Goal: Task Accomplishment & Management: Use online tool/utility

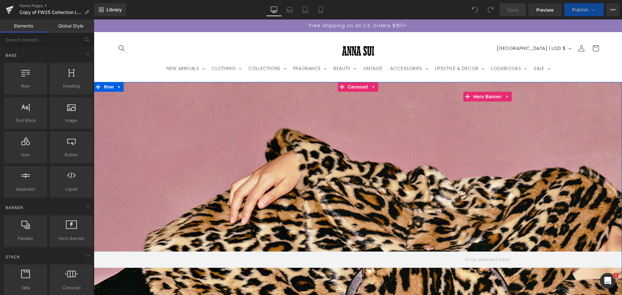
scroll to position [195, 0]
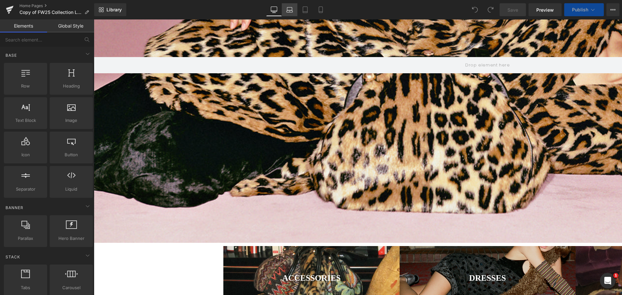
click at [289, 14] on link "Laptop" at bounding box center [290, 9] width 16 height 13
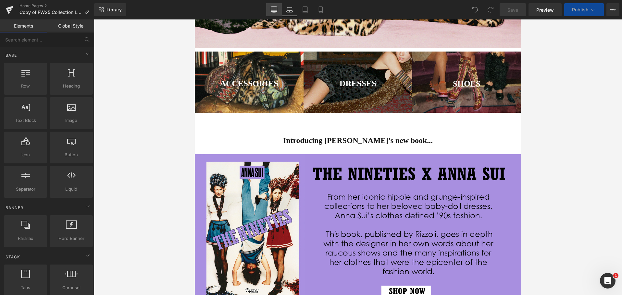
click at [276, 12] on icon at bounding box center [274, 9] width 6 height 6
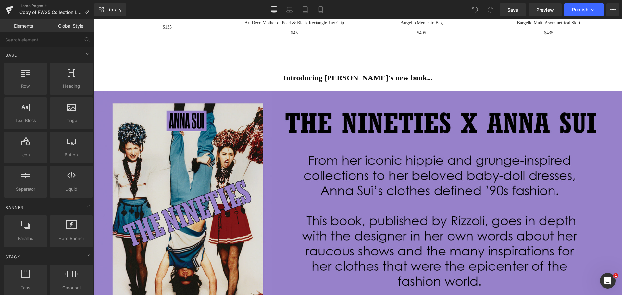
scroll to position [812, 0]
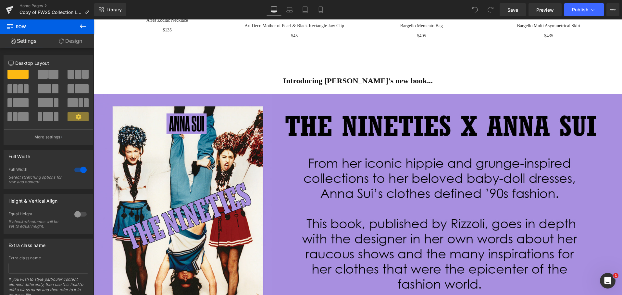
click at [81, 29] on icon at bounding box center [83, 26] width 8 height 8
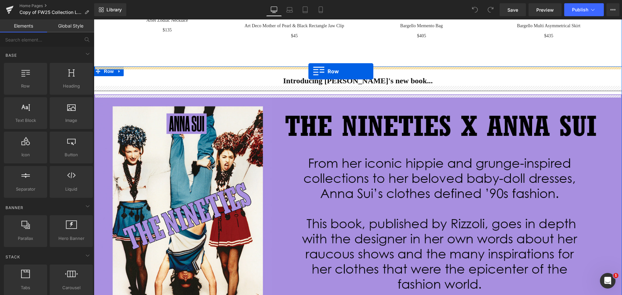
drag, startPoint x: 125, startPoint y: 100, endPoint x: 308, endPoint y: 71, distance: 185.3
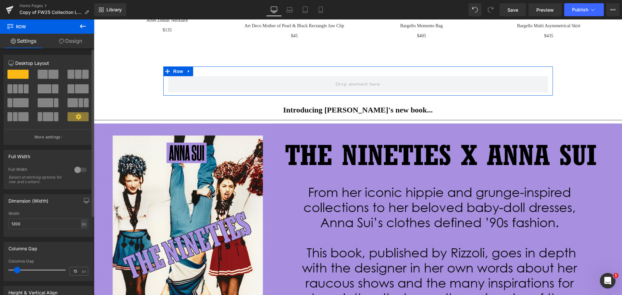
click at [79, 167] on div at bounding box center [81, 170] width 16 height 10
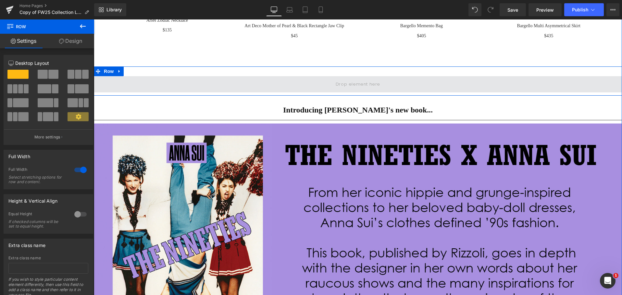
drag, startPoint x: 134, startPoint y: 94, endPoint x: 232, endPoint y: 89, distance: 98.5
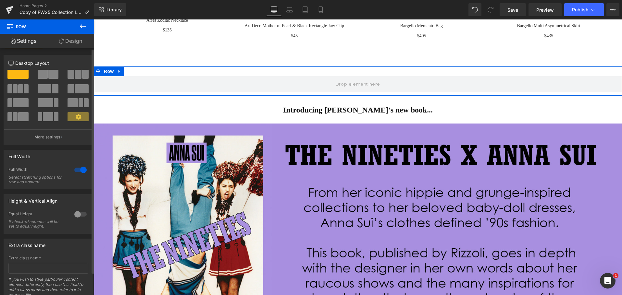
click at [46, 75] on span at bounding box center [43, 74] width 10 height 9
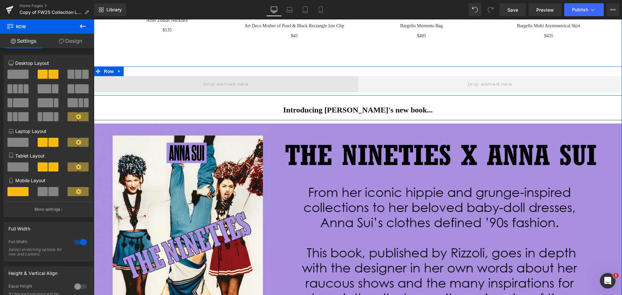
click at [261, 83] on span at bounding box center [226, 84] width 264 height 16
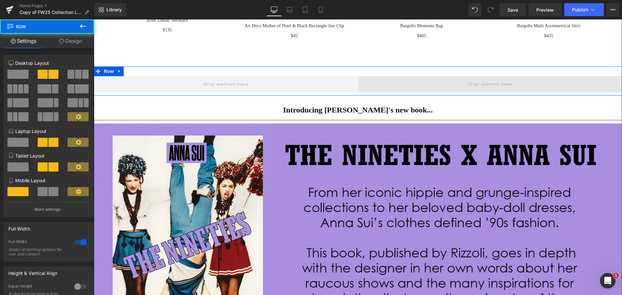
click at [443, 91] on span at bounding box center [490, 84] width 264 height 16
click at [444, 90] on span at bounding box center [490, 84] width 264 height 16
click at [490, 87] on span at bounding box center [490, 84] width 49 height 11
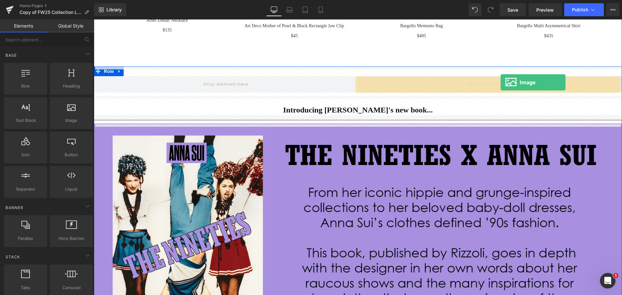
drag, startPoint x: 166, startPoint y: 141, endPoint x: 501, endPoint y: 82, distance: 339.4
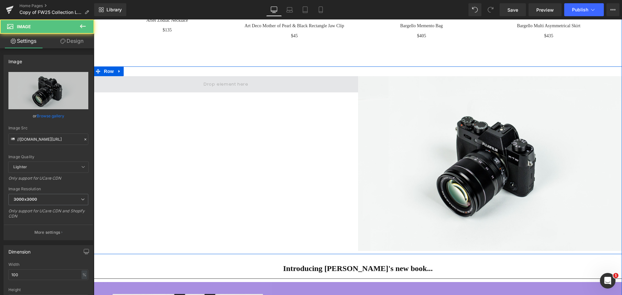
click at [290, 87] on span at bounding box center [226, 84] width 264 height 16
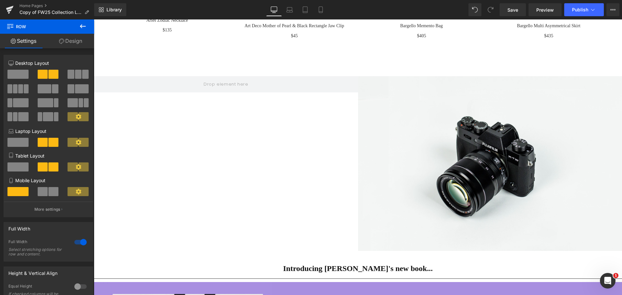
click at [77, 27] on button at bounding box center [82, 26] width 23 height 14
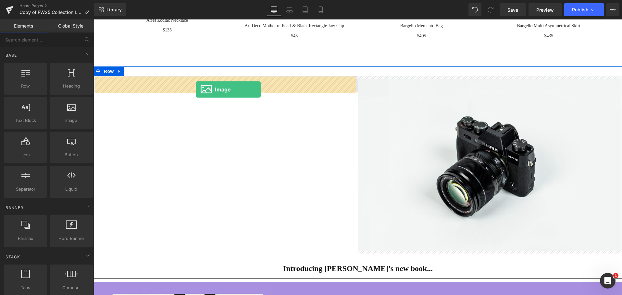
drag, startPoint x: 162, startPoint y: 139, endPoint x: 196, endPoint y: 90, distance: 60.1
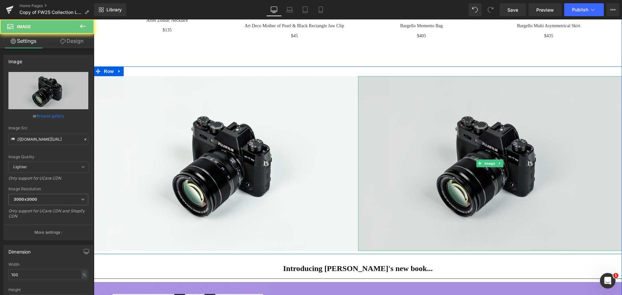
click at [452, 108] on img at bounding box center [490, 163] width 264 height 175
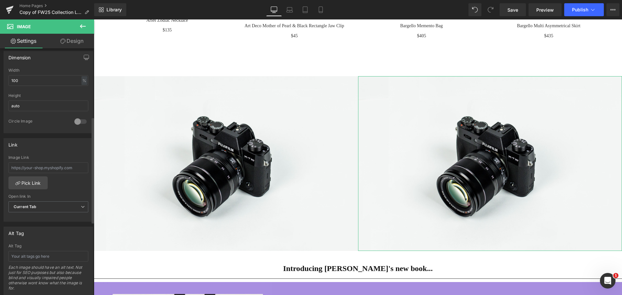
scroll to position [195, 0]
click at [64, 166] on input "text" at bounding box center [48, 167] width 80 height 11
type input "[URL][DOMAIN_NAME]"
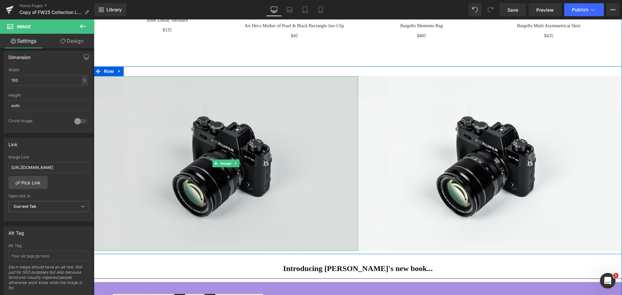
drag, startPoint x: 286, startPoint y: 159, endPoint x: 290, endPoint y: 156, distance: 5.2
click at [286, 159] on img at bounding box center [226, 163] width 264 height 175
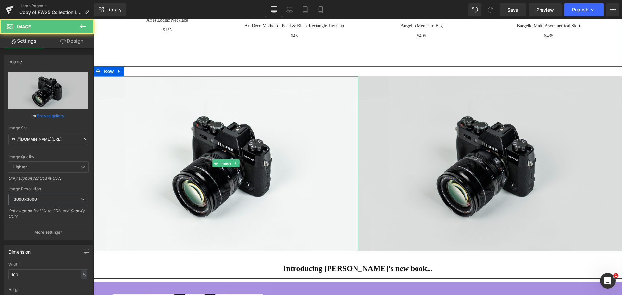
click at [446, 146] on img at bounding box center [490, 163] width 264 height 175
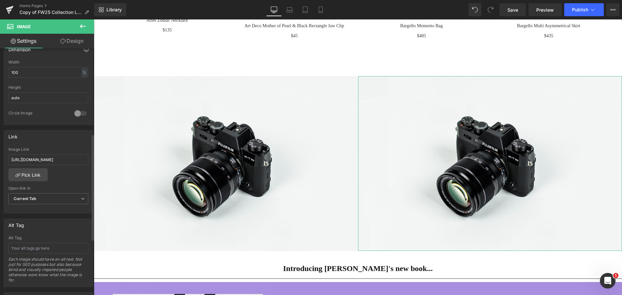
scroll to position [199, 0]
click at [79, 165] on input "[URL][DOMAIN_NAME]" at bounding box center [48, 163] width 80 height 11
click at [48, 164] on input "[URL][DOMAIN_NAME]" at bounding box center [48, 163] width 80 height 11
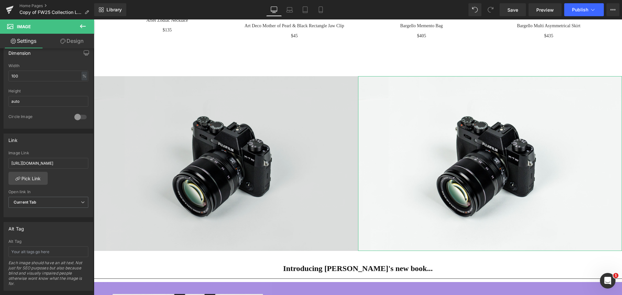
scroll to position [0, 104]
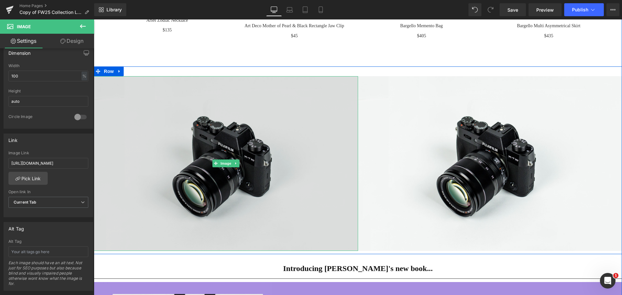
drag, startPoint x: 103, startPoint y: 182, endPoint x: 129, endPoint y: 162, distance: 32.9
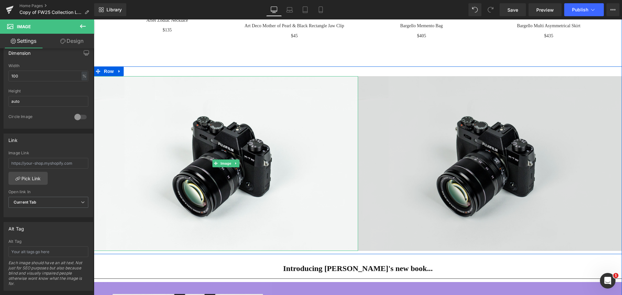
scroll to position [0, 0]
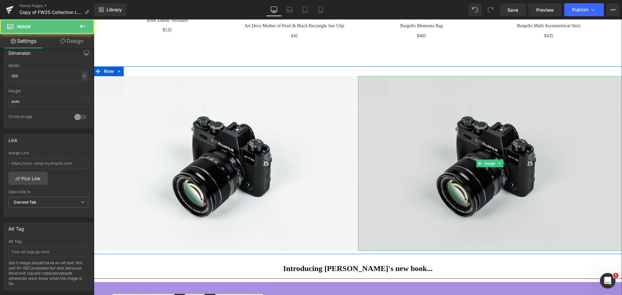
click at [507, 146] on img at bounding box center [490, 163] width 264 height 175
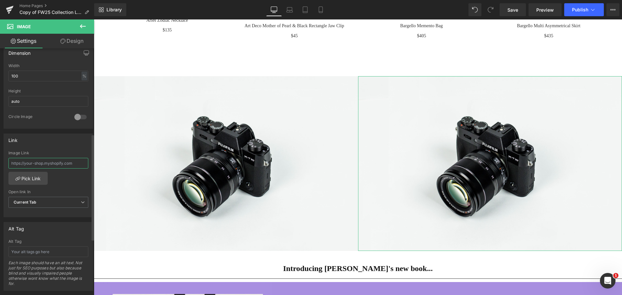
click at [27, 164] on input "text" at bounding box center [48, 163] width 80 height 11
paste input "[URL][DOMAIN_NAME]"
type input "[URL][DOMAIN_NAME]"
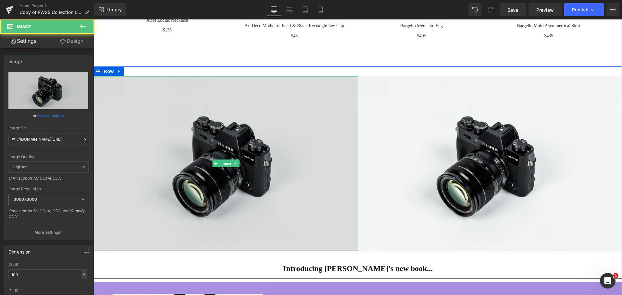
click at [230, 153] on img at bounding box center [226, 163] width 264 height 175
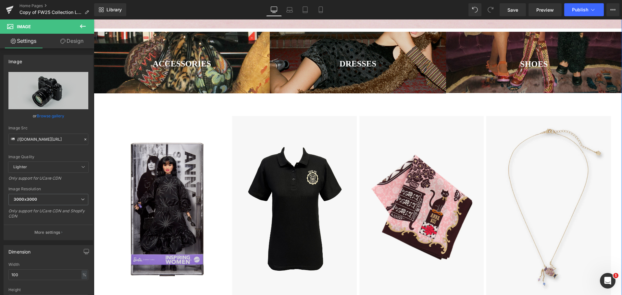
scroll to position [65, 0]
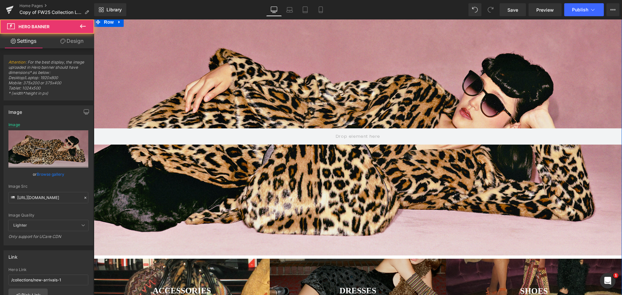
click at [238, 110] on div at bounding box center [358, 136] width 528 height 239
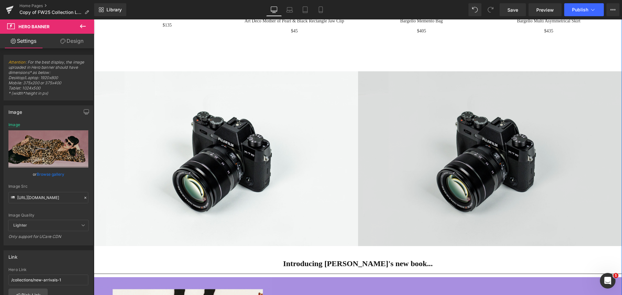
scroll to position [812, 0]
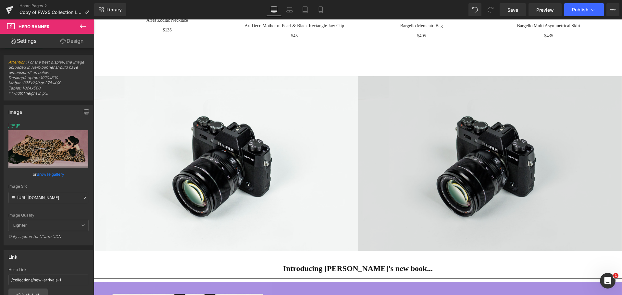
click at [501, 214] on img at bounding box center [490, 163] width 264 height 175
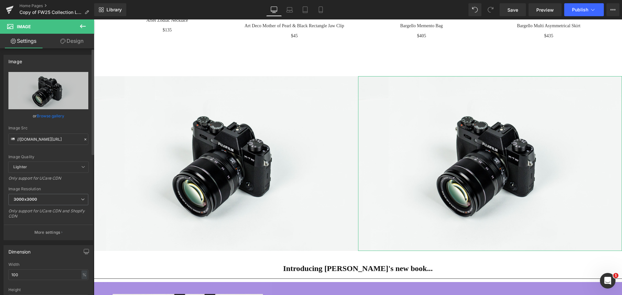
click at [83, 139] on icon at bounding box center [85, 139] width 5 height 5
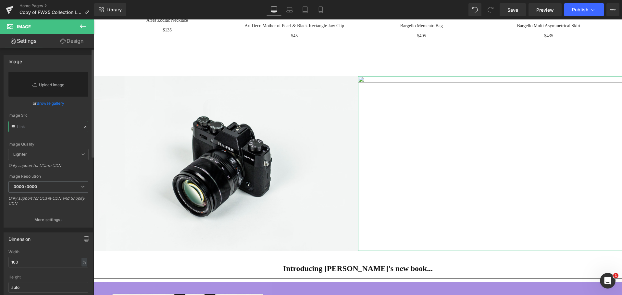
click at [51, 128] on input "text" at bounding box center [48, 126] width 80 height 11
paste input "[URL][DOMAIN_NAME]"
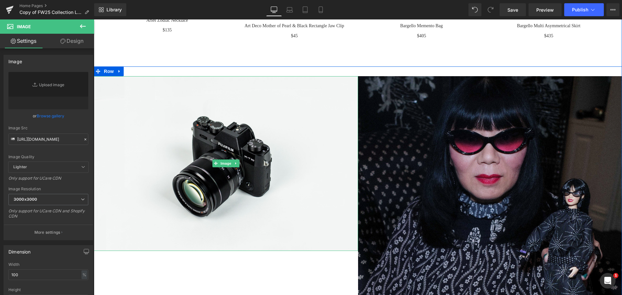
click at [454, 148] on img at bounding box center [490, 241] width 264 height 330
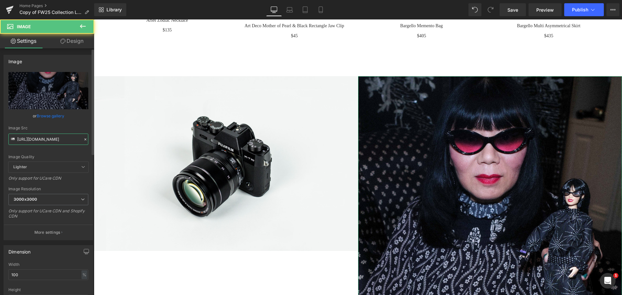
click at [74, 139] on input "[URL][DOMAIN_NAME]" at bounding box center [48, 139] width 80 height 11
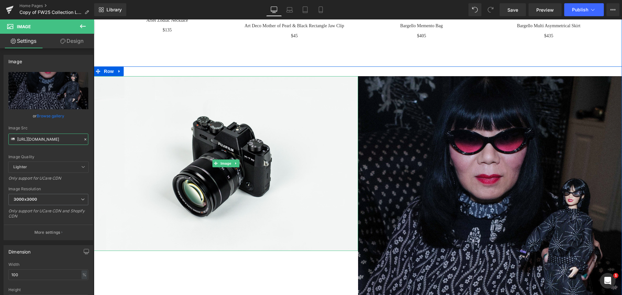
type input "[URL][DOMAIN_NAME]"
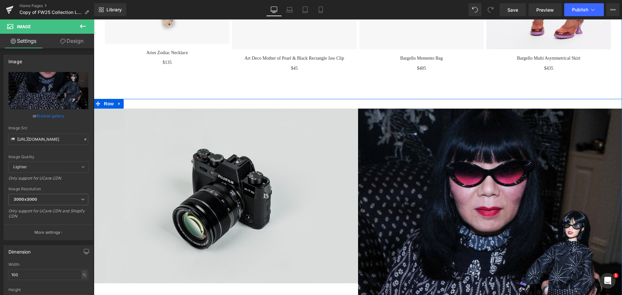
click at [307, 170] on img at bounding box center [226, 196] width 264 height 175
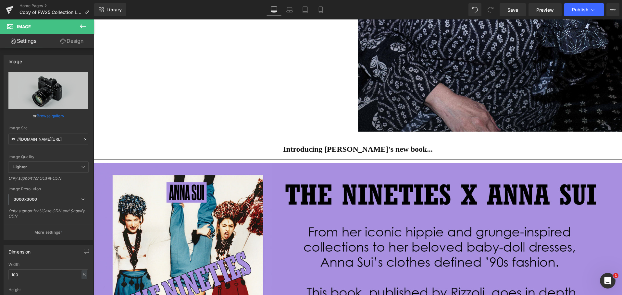
scroll to position [974, 0]
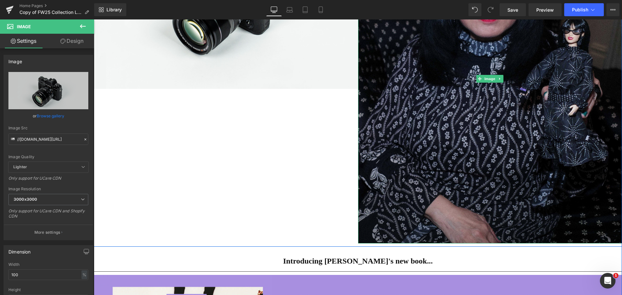
click at [454, 129] on img at bounding box center [490, 79] width 264 height 330
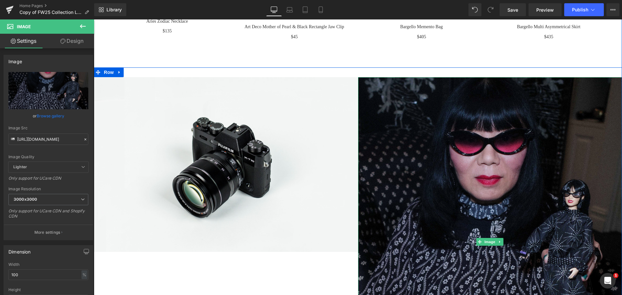
scroll to position [877, 0]
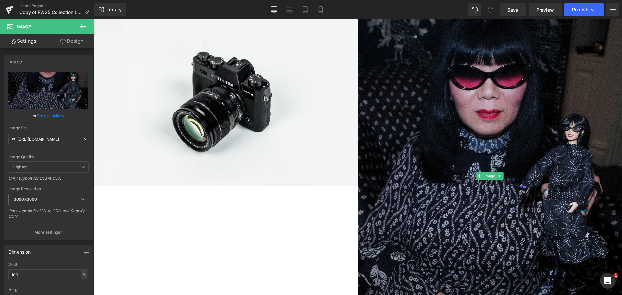
click at [419, 146] on img at bounding box center [490, 176] width 264 height 330
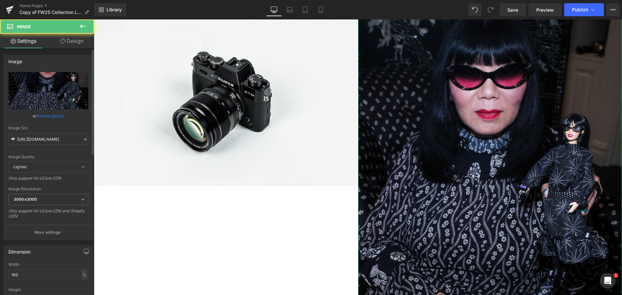
click at [83, 139] on icon at bounding box center [85, 139] width 5 height 5
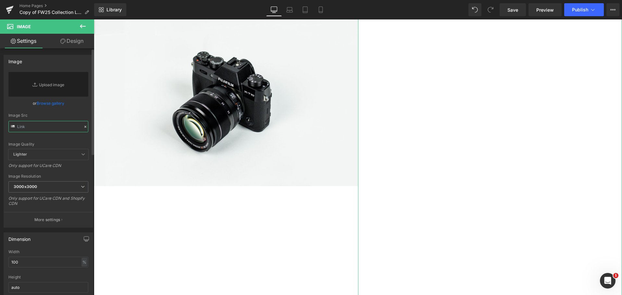
click at [40, 131] on input "text" at bounding box center [48, 126] width 80 height 11
paste input "[URL][DOMAIN_NAME]"
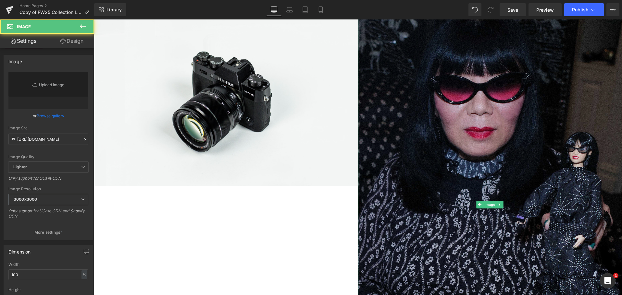
click at [400, 141] on img at bounding box center [490, 205] width 264 height 388
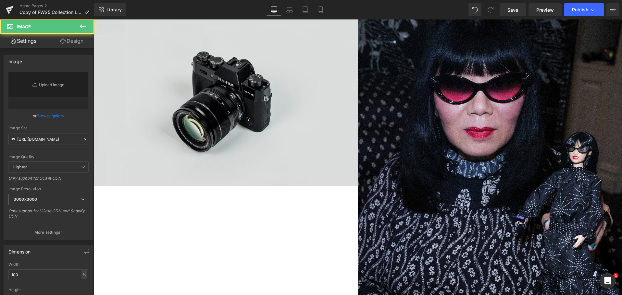
type input "[URL][DOMAIN_NAME]"
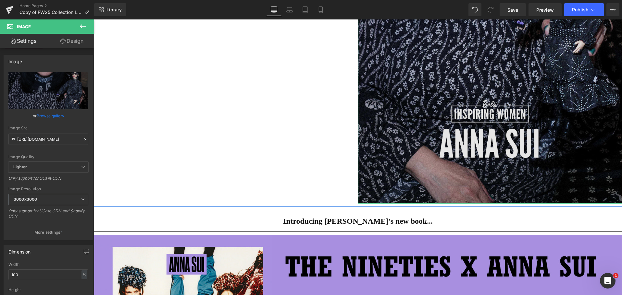
scroll to position [877, 0]
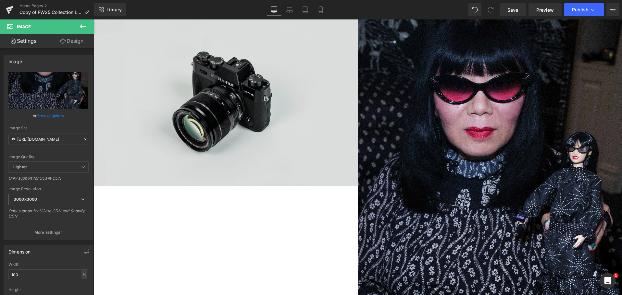
click at [261, 99] on img at bounding box center [226, 98] width 264 height 175
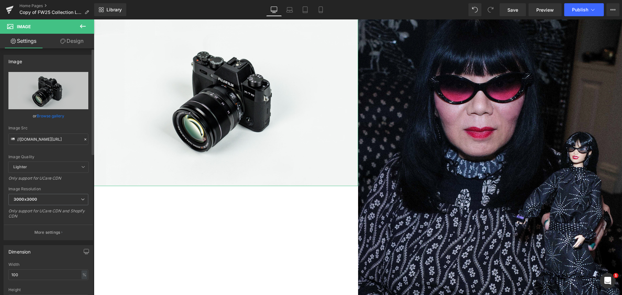
click at [84, 139] on icon at bounding box center [85, 139] width 5 height 5
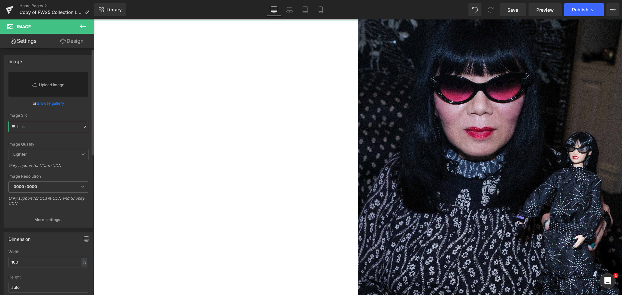
click at [67, 126] on input "text" at bounding box center [48, 126] width 80 height 11
paste input "[URL][DOMAIN_NAME]"
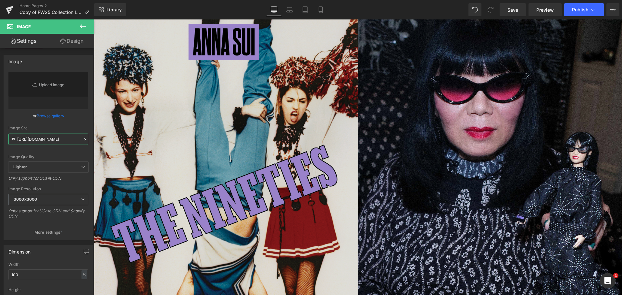
type input "[URL][DOMAIN_NAME]"
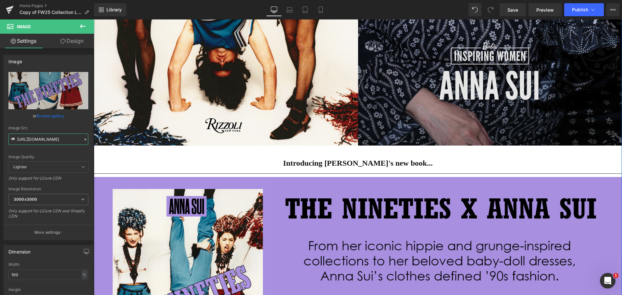
scroll to position [1201, 0]
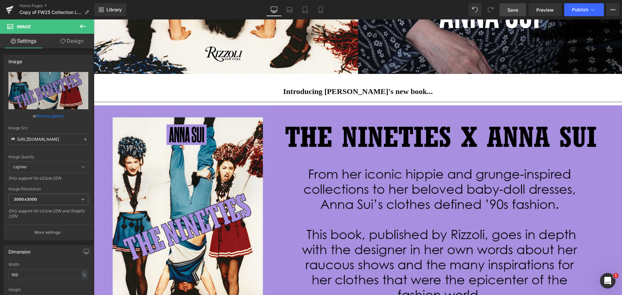
click at [516, 6] on link "Save" at bounding box center [513, 9] width 26 height 13
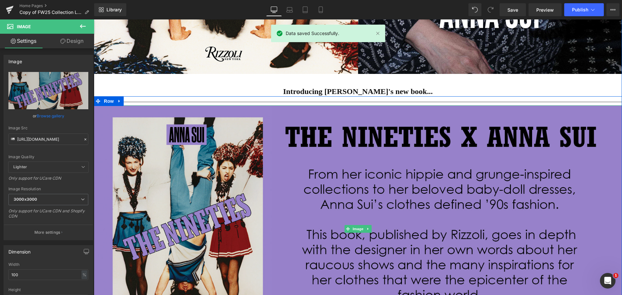
scroll to position [1331, 0]
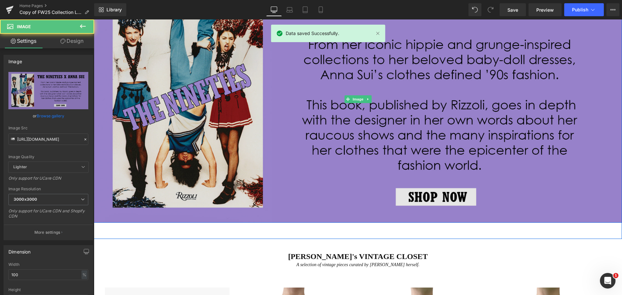
click at [386, 115] on img at bounding box center [358, 100] width 528 height 248
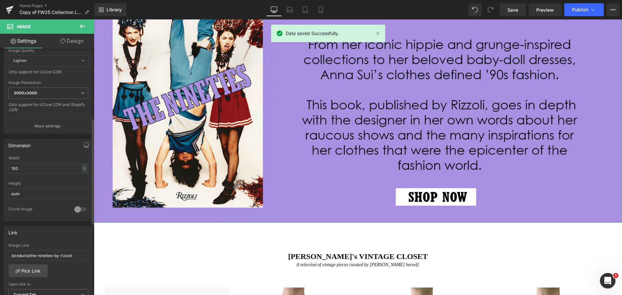
scroll to position [162, 0]
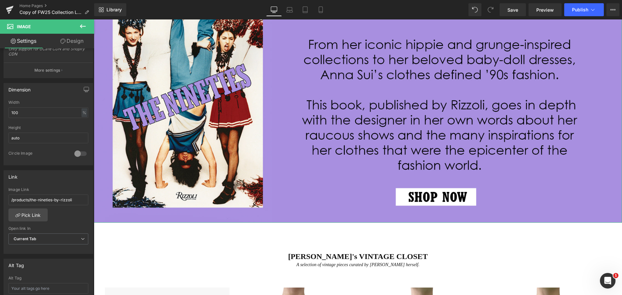
drag, startPoint x: 74, startPoint y: 203, endPoint x: -1, endPoint y: 197, distance: 74.6
click at [0, 197] on html "Image You are previewing how the will restyle your page. You can not edit Eleme…" at bounding box center [311, 147] width 622 height 295
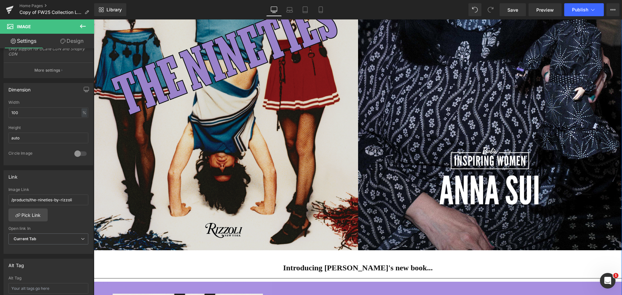
scroll to position [974, 0]
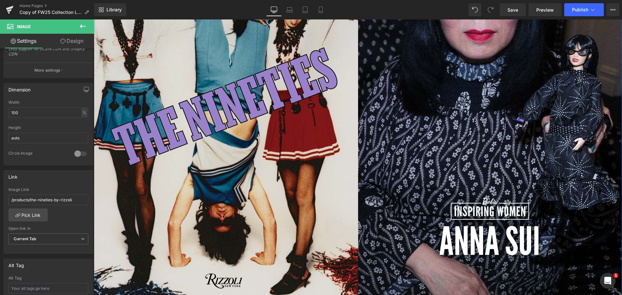
click at [313, 129] on img at bounding box center [226, 108] width 264 height 388
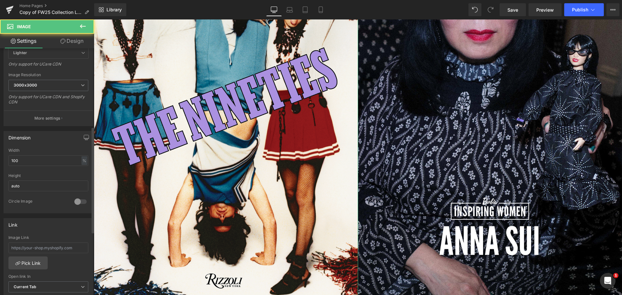
scroll to position [195, 0]
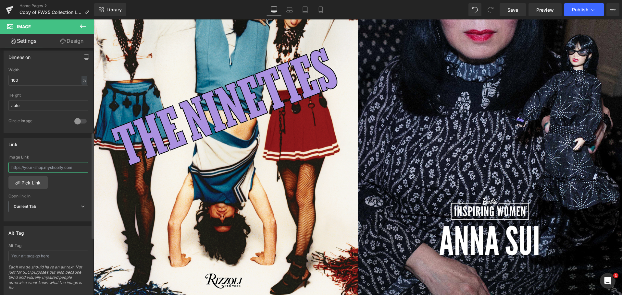
click at [52, 167] on input "text" at bounding box center [48, 167] width 80 height 11
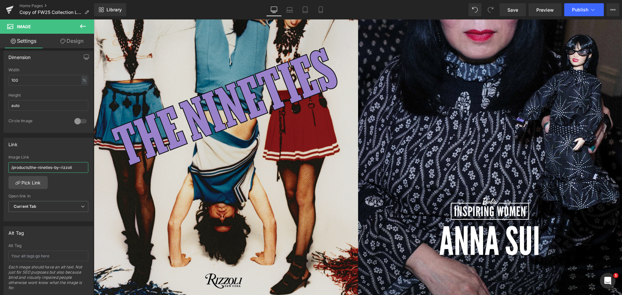
type input "/products/the-nineties-by-rizzoli"
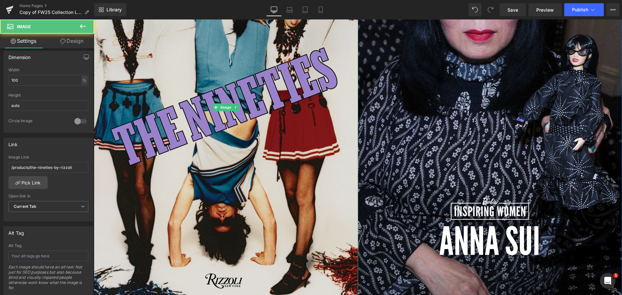
click at [273, 169] on img at bounding box center [226, 108] width 264 height 388
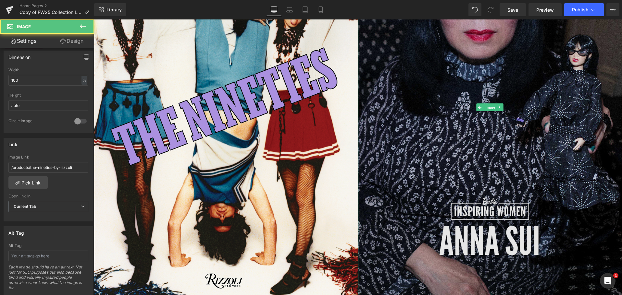
click at [444, 173] on img at bounding box center [490, 108] width 264 height 388
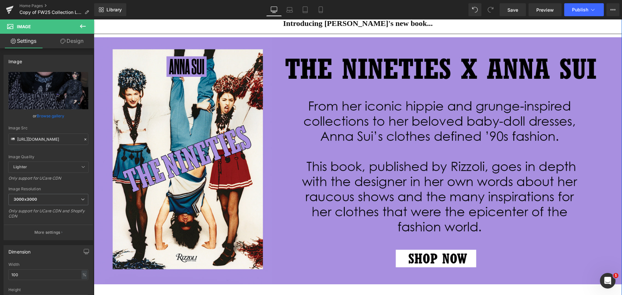
scroll to position [1169, 0]
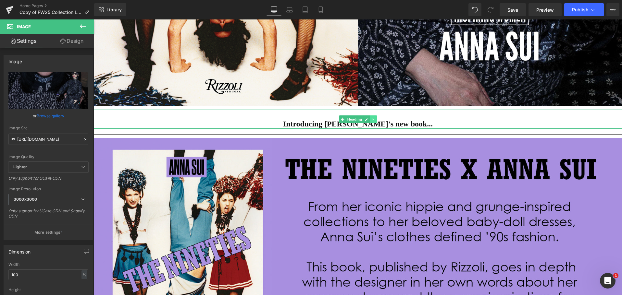
click at [371, 123] on link at bounding box center [373, 120] width 7 height 8
click at [375, 121] on icon at bounding box center [377, 120] width 4 height 4
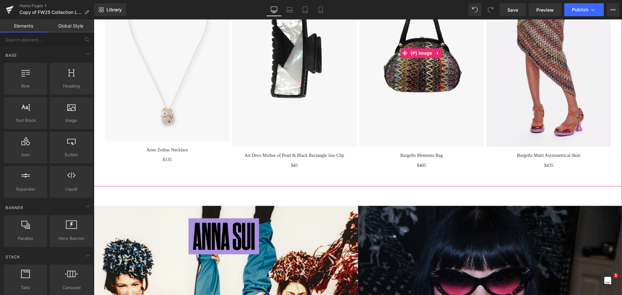
scroll to position [877, 0]
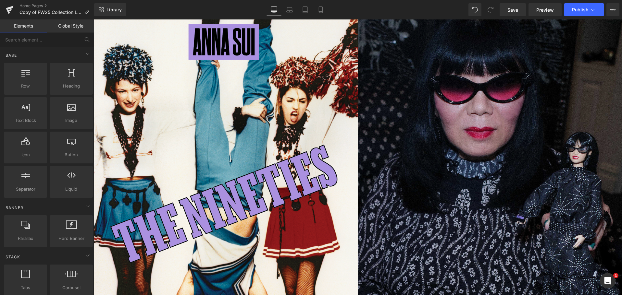
click at [469, 118] on img at bounding box center [490, 205] width 264 height 388
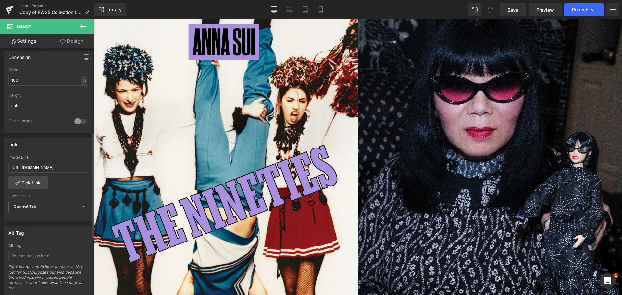
scroll to position [0, 104]
drag, startPoint x: 13, startPoint y: 167, endPoint x: 92, endPoint y: 169, distance: 79.6
click at [92, 169] on div "Image [URL][DOMAIN_NAME] Replace Image Upload image or Browse gallery Image Src…" at bounding box center [47, 173] width 94 height 250
type input "h"
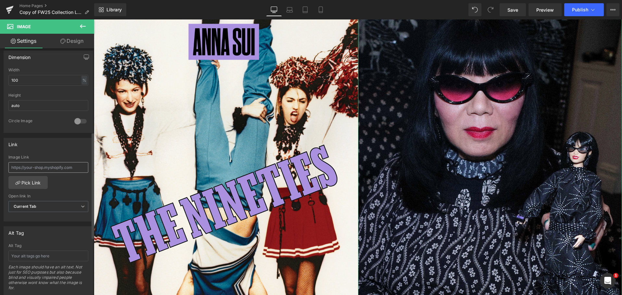
click at [59, 170] on input "text" at bounding box center [48, 167] width 80 height 11
type input "[URL][DOMAIN_NAME]"
click at [79, 190] on div "[URL][DOMAIN_NAME] Image Link [URL][DOMAIN_NAME] Pick Link Current Tab New Tab …" at bounding box center [48, 188] width 89 height 67
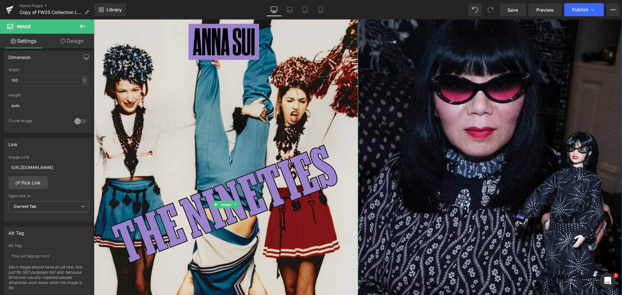
click at [261, 99] on img at bounding box center [226, 205] width 264 height 388
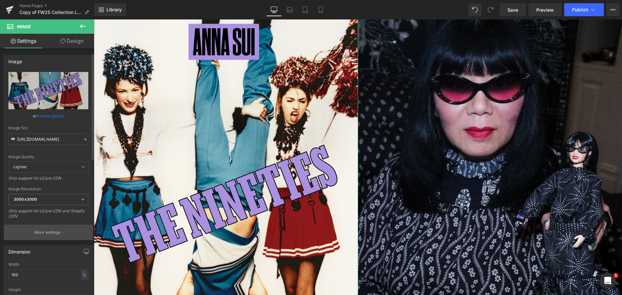
scroll to position [162, 0]
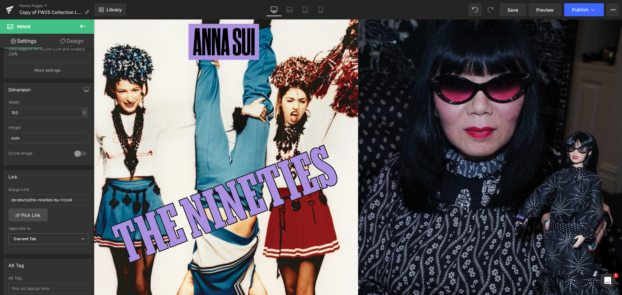
click at [499, 175] on img at bounding box center [490, 205] width 264 height 388
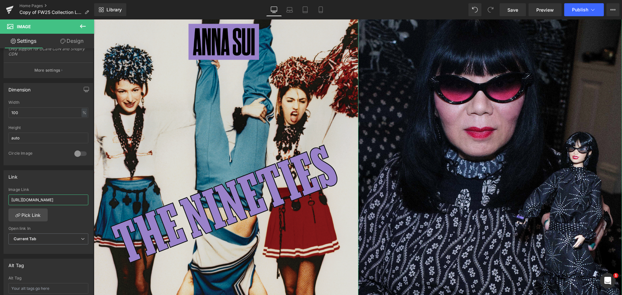
scroll to position [0, 53]
drag, startPoint x: 140, startPoint y: 220, endPoint x: 132, endPoint y: 205, distance: 16.8
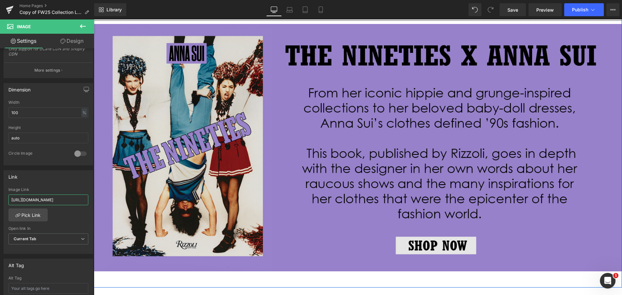
scroll to position [1331, 0]
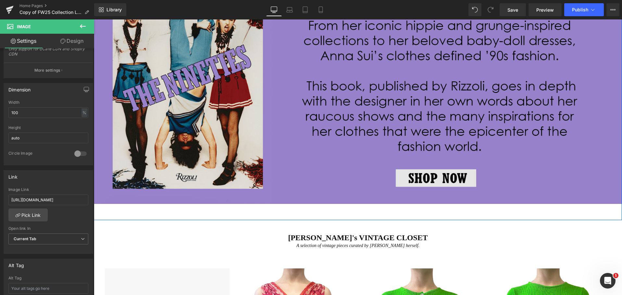
click at [378, 149] on img at bounding box center [358, 80] width 528 height 248
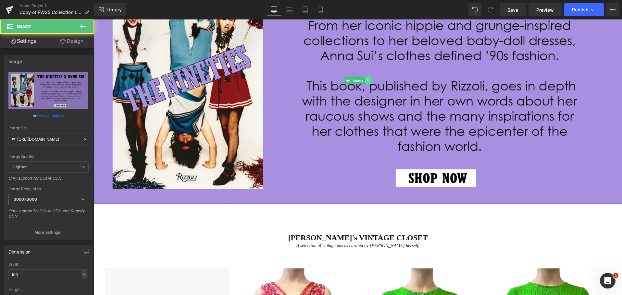
click at [366, 80] on icon at bounding box center [368, 81] width 4 height 4
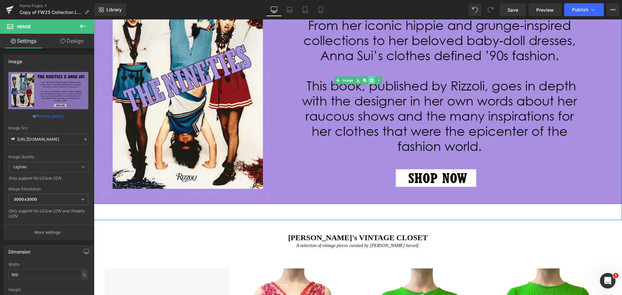
click at [369, 82] on icon at bounding box center [371, 81] width 4 height 4
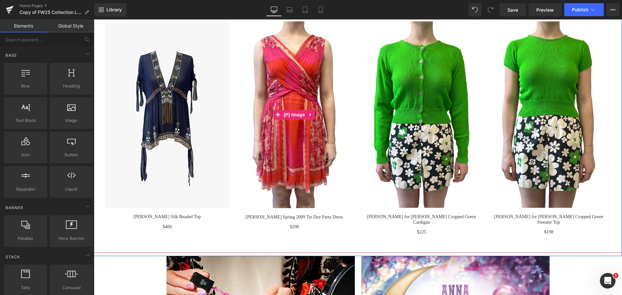
scroll to position [1136, 0]
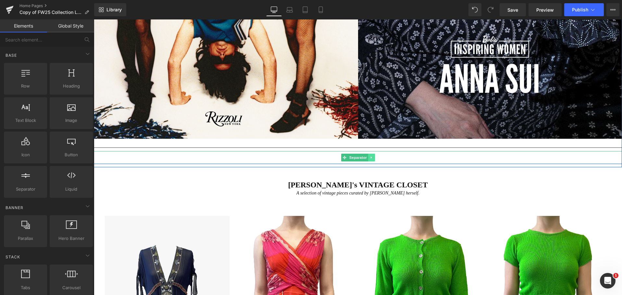
click at [371, 155] on link at bounding box center [371, 158] width 7 height 8
click at [374, 158] on icon at bounding box center [375, 158] width 4 height 4
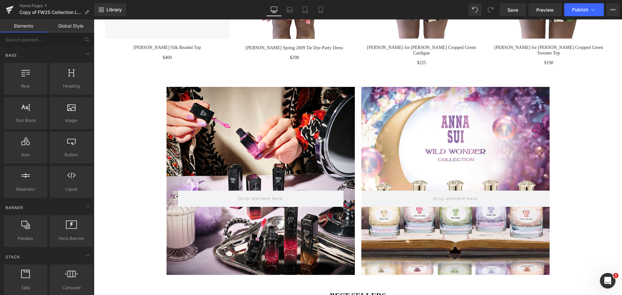
scroll to position [1396, 0]
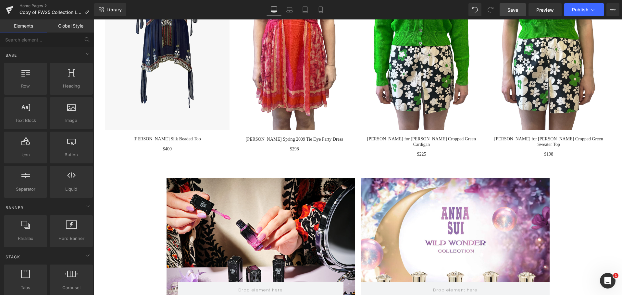
click at [503, 10] on link "Save" at bounding box center [513, 9] width 26 height 13
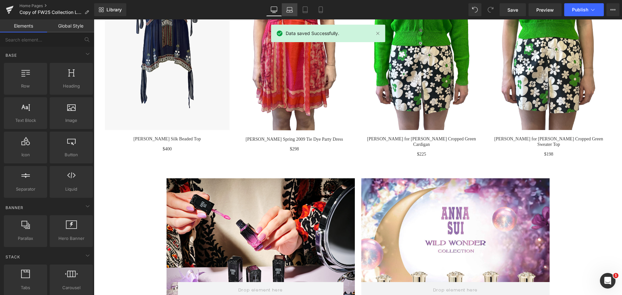
click at [288, 10] on icon at bounding box center [289, 8] width 5 height 3
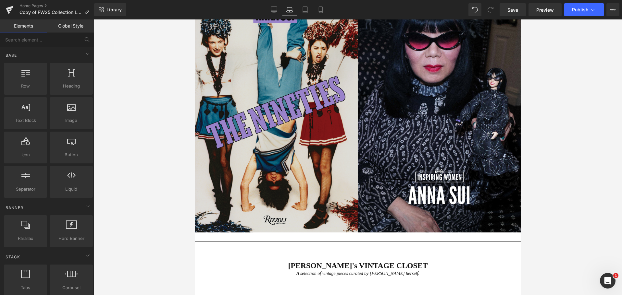
scroll to position [647, 0]
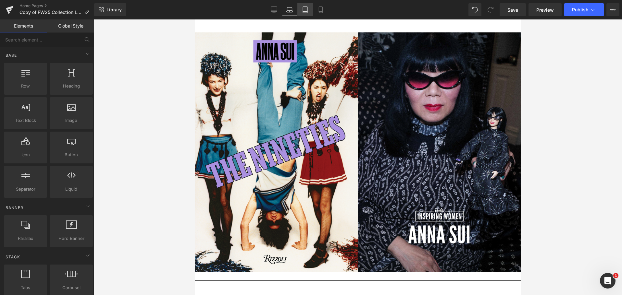
click at [300, 9] on link "Tablet" at bounding box center [305, 9] width 16 height 13
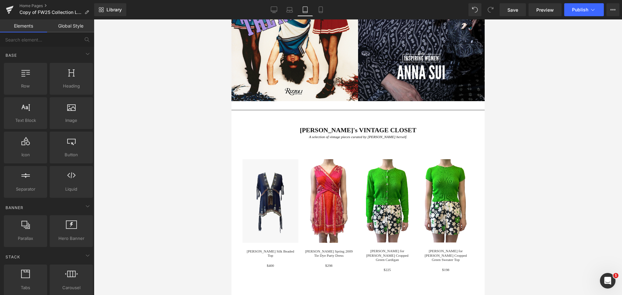
scroll to position [503, 0]
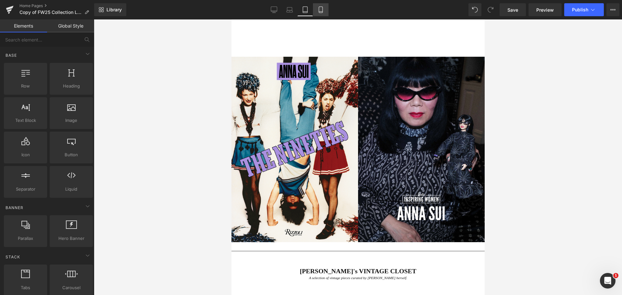
click at [322, 12] on icon at bounding box center [321, 12] width 4 height 0
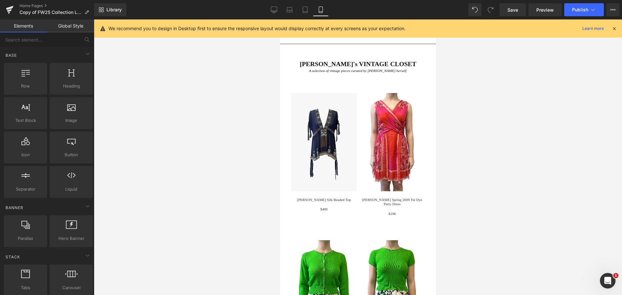
scroll to position [1215, 0]
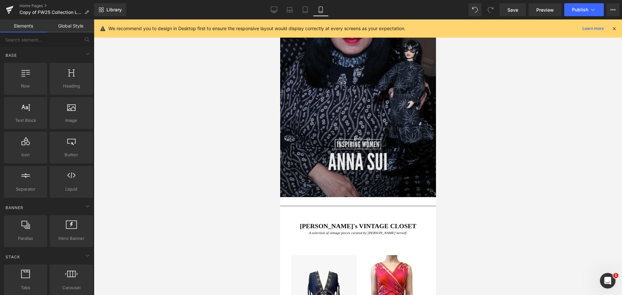
click at [341, 110] on img at bounding box center [358, 83] width 156 height 229
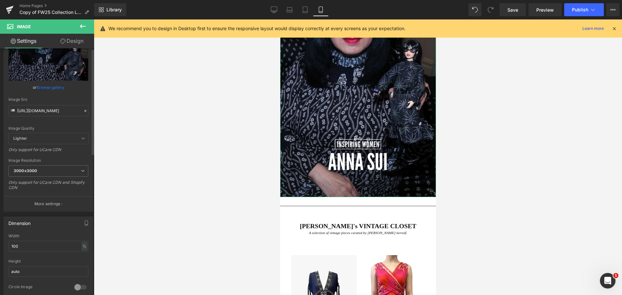
scroll to position [0, 0]
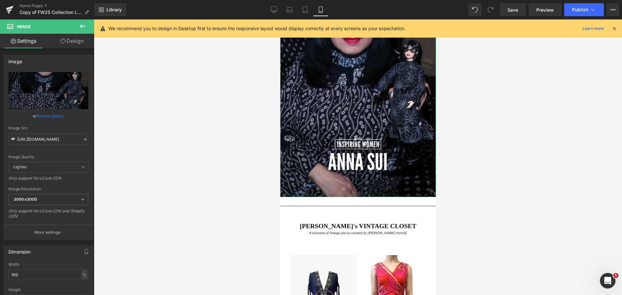
click at [76, 35] on link "Design" at bounding box center [71, 41] width 47 height 15
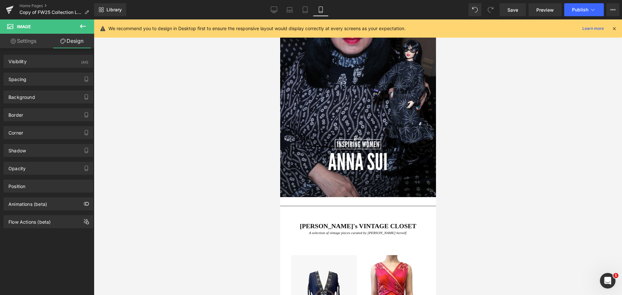
click at [82, 24] on icon at bounding box center [83, 26] width 8 height 8
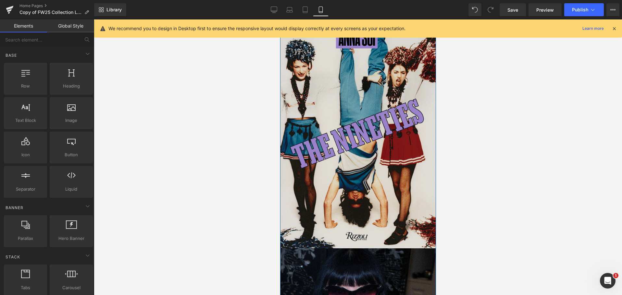
scroll to position [858, 0]
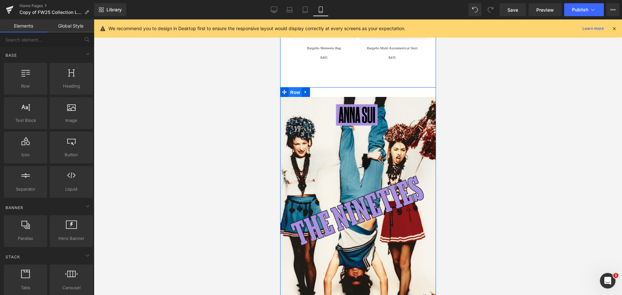
drag, startPoint x: 293, startPoint y: 91, endPoint x: 525, endPoint y: 137, distance: 236.1
click at [293, 91] on span "Row" at bounding box center [294, 93] width 13 height 10
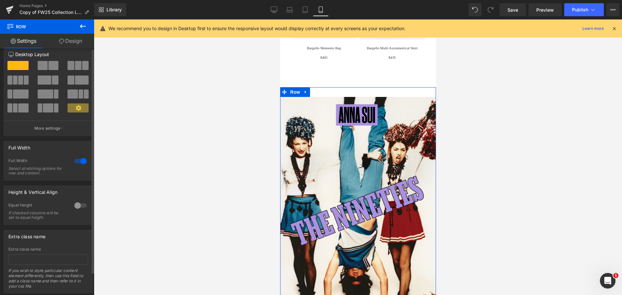
scroll to position [0, 0]
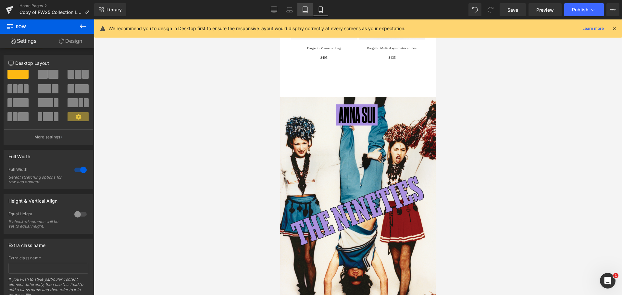
click at [302, 11] on link "Tablet" at bounding box center [305, 9] width 16 height 13
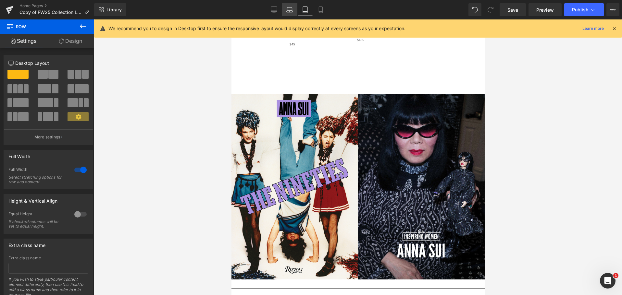
click at [291, 14] on link "Laptop" at bounding box center [290, 9] width 16 height 13
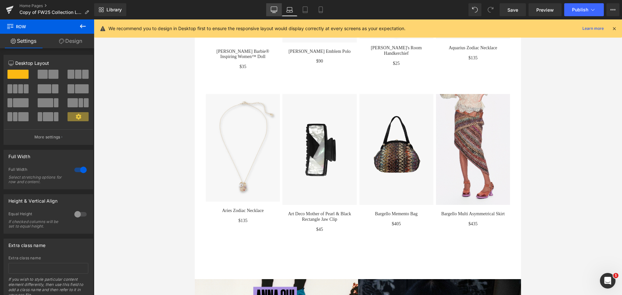
click at [273, 13] on icon at bounding box center [273, 13] width 3 height 0
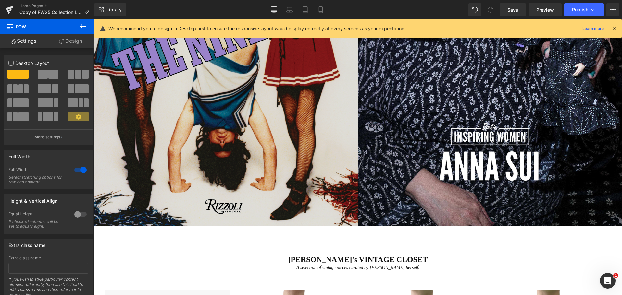
scroll to position [1090, 0]
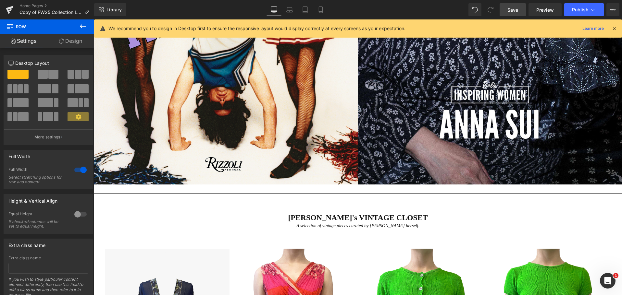
drag, startPoint x: 517, startPoint y: 6, endPoint x: 299, endPoint y: 142, distance: 257.5
click at [517, 6] on span "Save" at bounding box center [512, 9] width 11 height 7
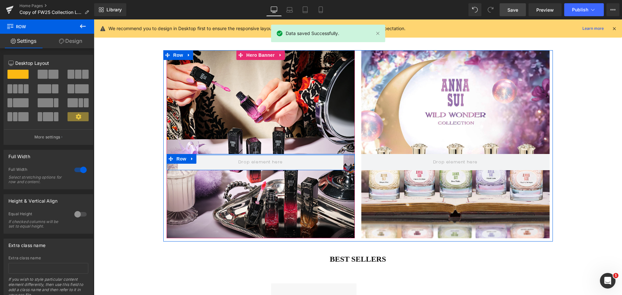
scroll to position [1512, 0]
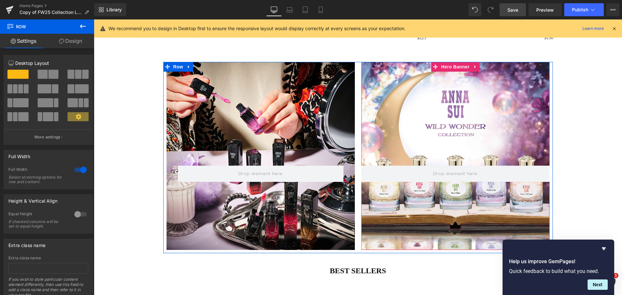
click at [486, 120] on div at bounding box center [455, 156] width 188 height 188
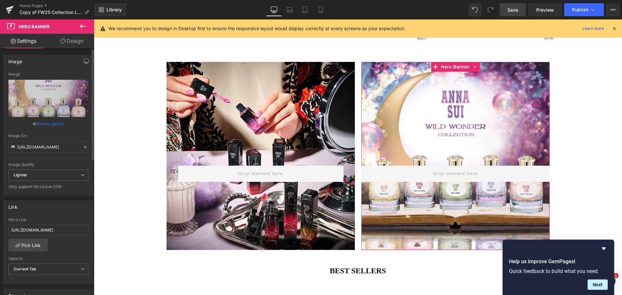
click at [83, 144] on div at bounding box center [85, 147] width 6 height 7
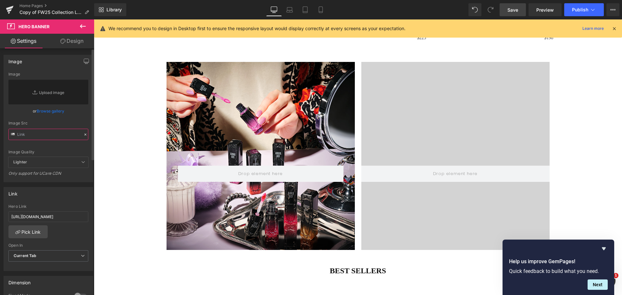
click at [66, 134] on input "text" at bounding box center [48, 134] width 80 height 11
paste input "[URL][DOMAIN_NAME]"
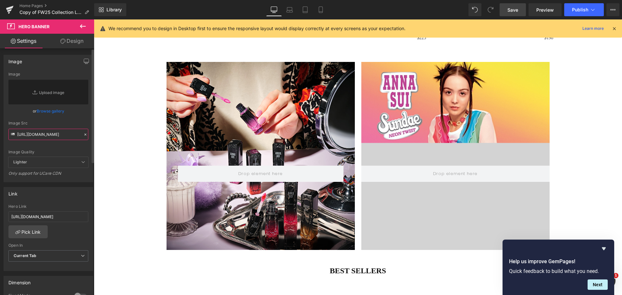
type input "[URL][DOMAIN_NAME]"
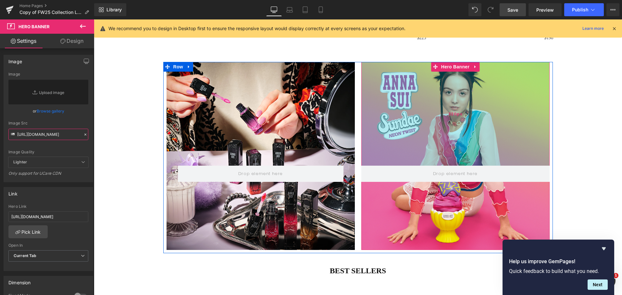
click at [368, 116] on div "320px" at bounding box center [455, 114] width 188 height 104
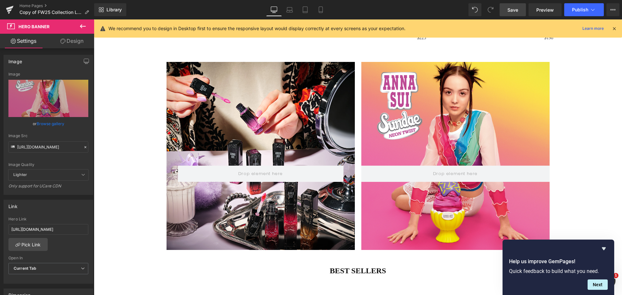
click at [314, 114] on div at bounding box center [261, 156] width 188 height 188
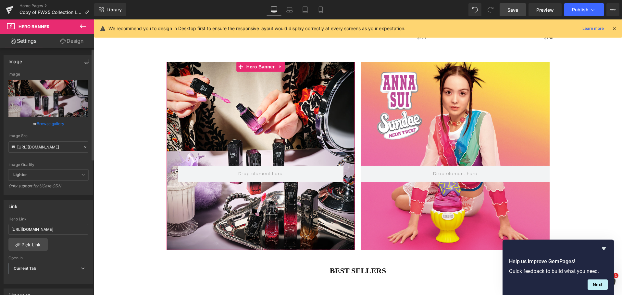
click at [83, 147] on icon at bounding box center [85, 147] width 5 height 5
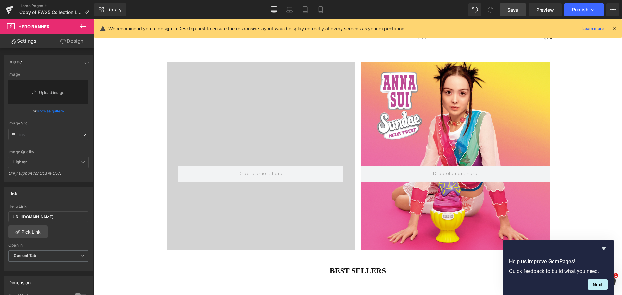
click at [94, 19] on div "320px" at bounding box center [94, 19] width 0 height 0
click at [68, 131] on input "text" at bounding box center [48, 134] width 80 height 11
paste input "[URL][DOMAIN_NAME]"
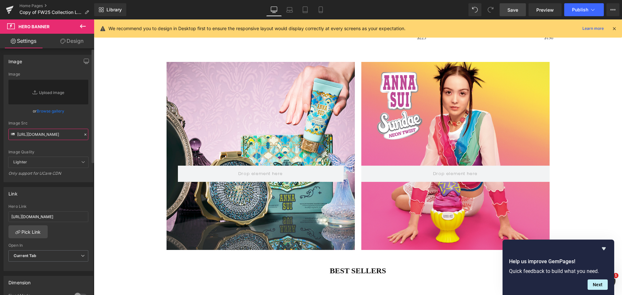
type input "[URL][DOMAIN_NAME]"
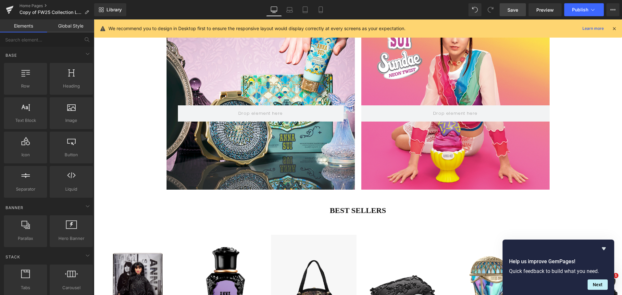
scroll to position [1448, 0]
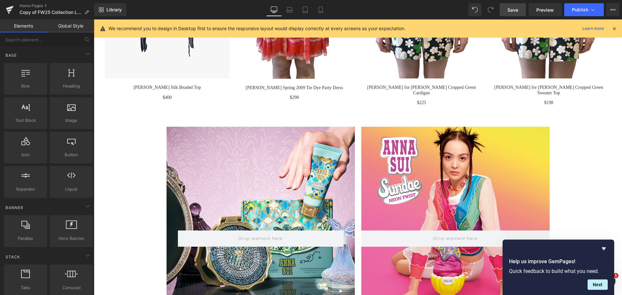
click at [512, 11] on span "Save" at bounding box center [512, 9] width 11 height 7
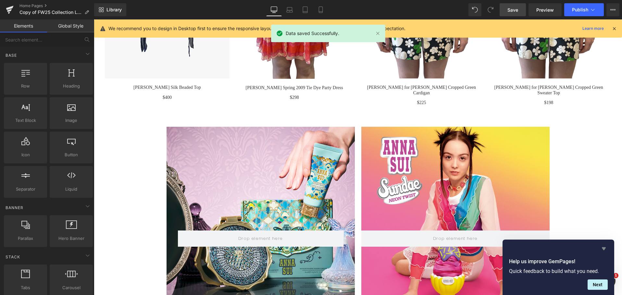
click at [604, 249] on icon "Hide survey" at bounding box center [604, 249] width 4 height 3
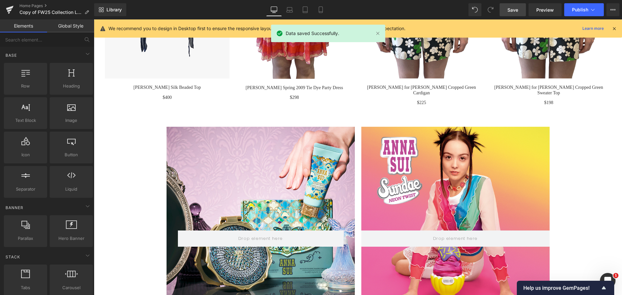
click at [94, 19] on div "320px" at bounding box center [94, 19] width 0 height 0
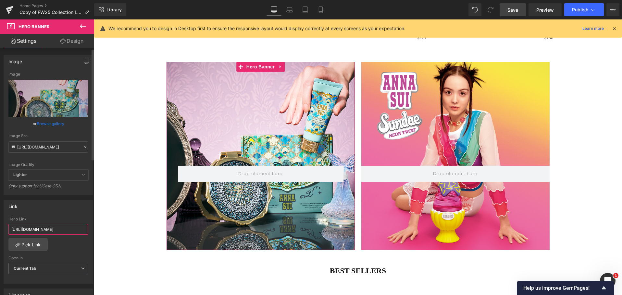
scroll to position [0, 22]
drag, startPoint x: 124, startPoint y: 251, endPoint x: 102, endPoint y: 232, distance: 29.5
click at [94, 19] on div "320px" at bounding box center [94, 19] width 0 height 0
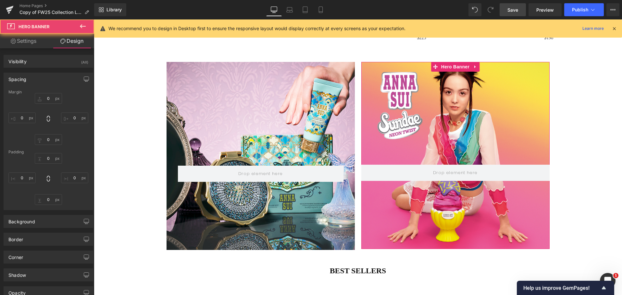
type input "0"
type input "317"
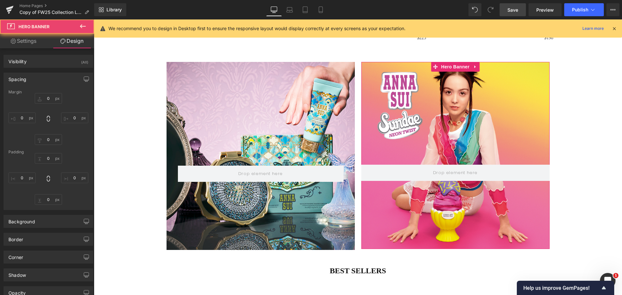
type input "0"
type input "210"
type input "0"
type input "317px"
click at [94, 19] on div "317px" at bounding box center [94, 19] width 0 height 0
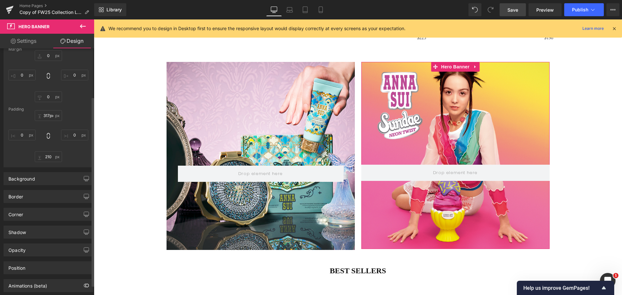
scroll to position [76, 0]
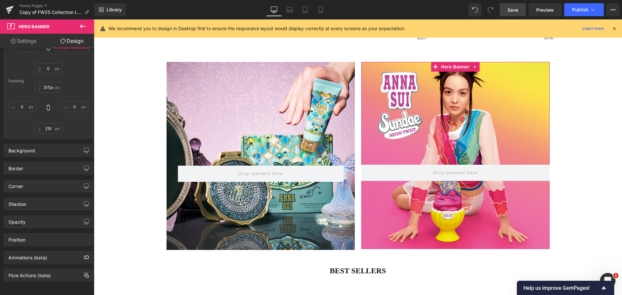
click at [32, 45] on link "Settings" at bounding box center [23, 41] width 47 height 15
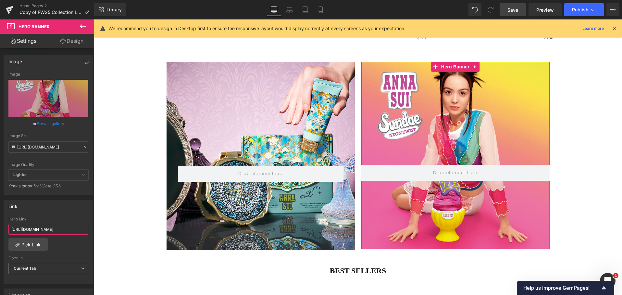
scroll to position [0, 31]
drag, startPoint x: 164, startPoint y: 248, endPoint x: 187, endPoint y: 251, distance: 22.8
click at [76, 228] on input "[URL][DOMAIN_NAME]" at bounding box center [48, 229] width 80 height 11
drag, startPoint x: 83, startPoint y: 230, endPoint x: -1, endPoint y: 234, distance: 84.1
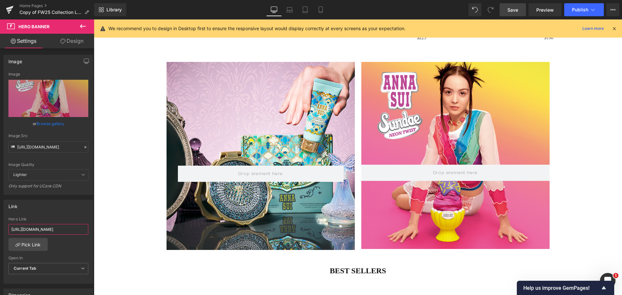
click at [0, 234] on html "Row You are previewing how the will restyle your page. You can not edit Element…" at bounding box center [311, 147] width 622 height 295
click at [31, 246] on link "Pick Link" at bounding box center [27, 244] width 39 height 13
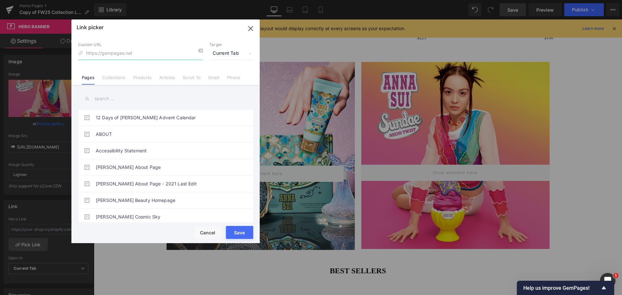
click at [159, 53] on input at bounding box center [140, 53] width 125 height 12
type input "sundae"
click at [123, 78] on link "Collections" at bounding box center [113, 80] width 23 height 10
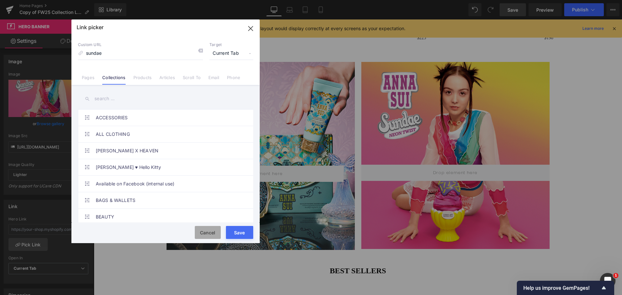
click at [210, 233] on button "Cancel" at bounding box center [208, 232] width 26 height 13
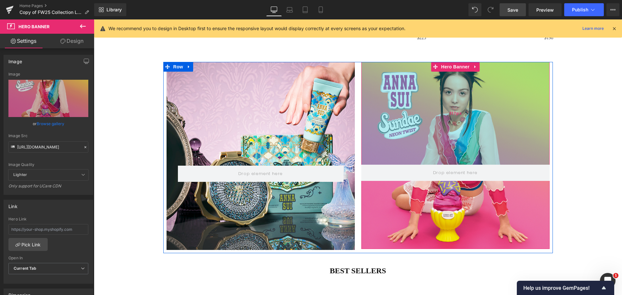
click at [468, 115] on div "317px" at bounding box center [455, 113] width 188 height 103
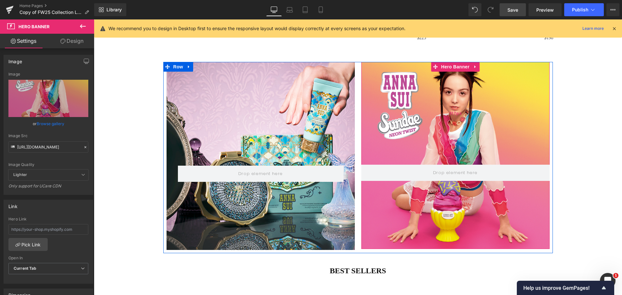
click at [466, 133] on div "317px" at bounding box center [455, 113] width 188 height 103
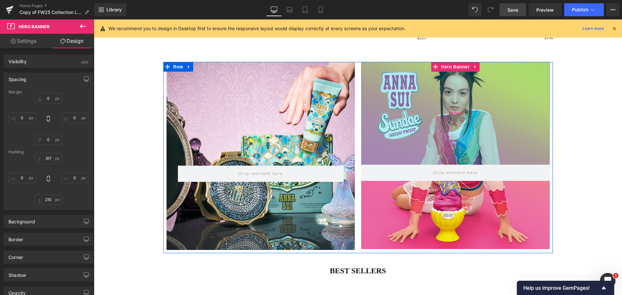
click at [466, 133] on div "317px" at bounding box center [455, 113] width 188 height 103
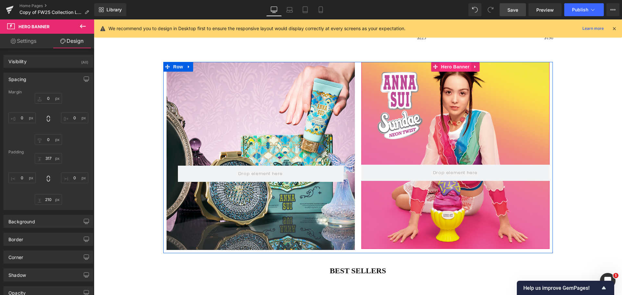
click at [457, 69] on span "Hero Banner" at bounding box center [455, 67] width 31 height 10
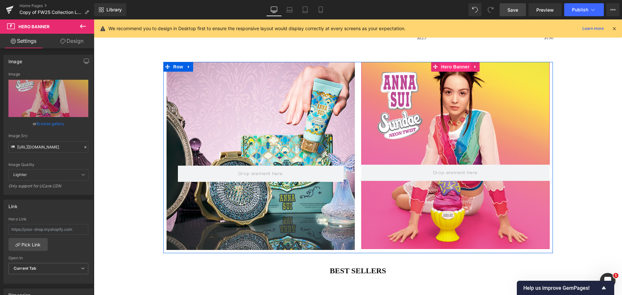
click at [457, 69] on span "Hero Banner" at bounding box center [455, 67] width 31 height 10
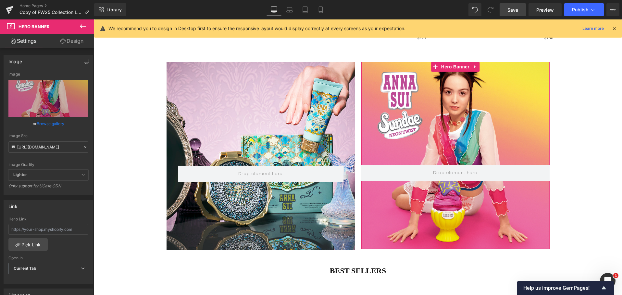
click at [83, 147] on icon at bounding box center [85, 147] width 5 height 5
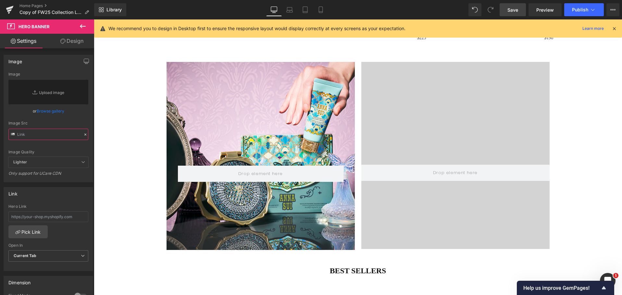
click at [60, 136] on input "text" at bounding box center [48, 134] width 80 height 11
paste input "[URL][DOMAIN_NAME]"
type input "[URL][DOMAIN_NAME]"
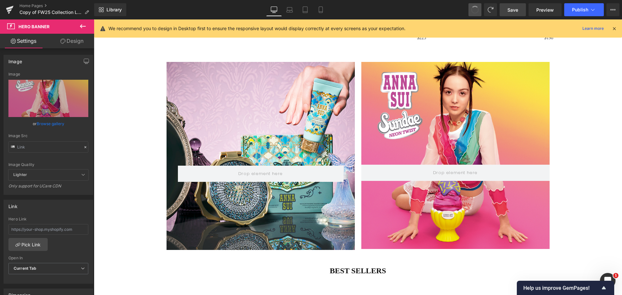
type input "[URL][DOMAIN_NAME]"
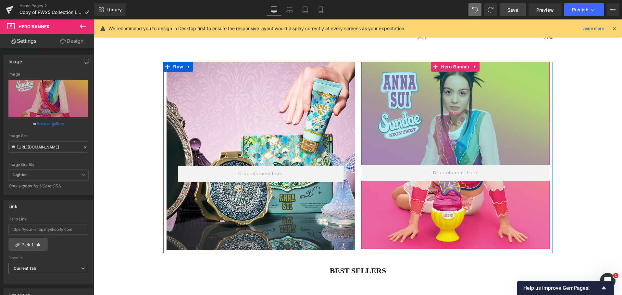
click at [454, 151] on div "317px" at bounding box center [455, 113] width 188 height 103
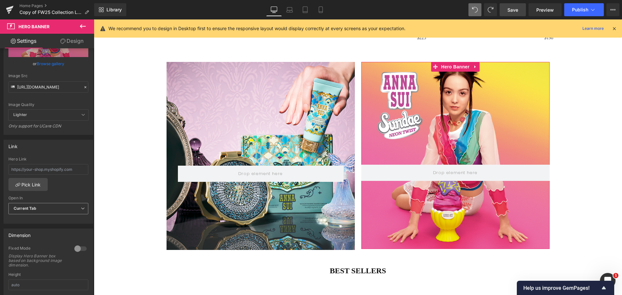
scroll to position [162, 0]
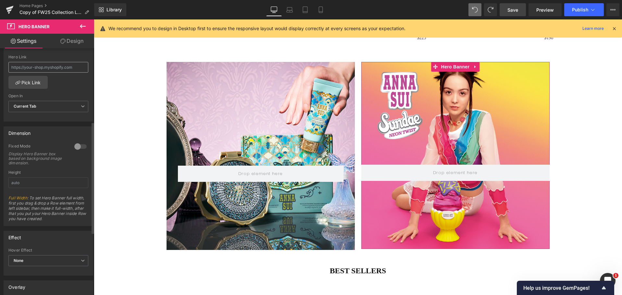
drag, startPoint x: 68, startPoint y: 61, endPoint x: 68, endPoint y: 65, distance: 3.3
click at [68, 65] on div "Hero Link" at bounding box center [48, 65] width 80 height 21
click at [68, 66] on input "text" at bounding box center [48, 67] width 80 height 11
paste input "[URL][DOMAIN_NAME]"
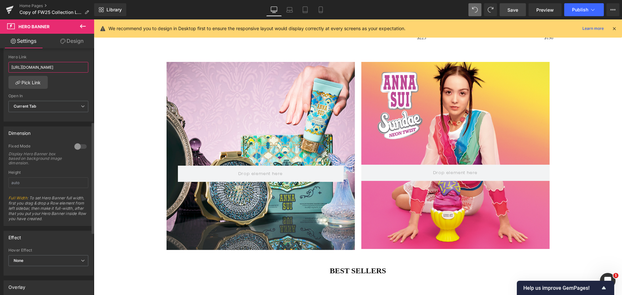
type input "[URL][DOMAIN_NAME]"
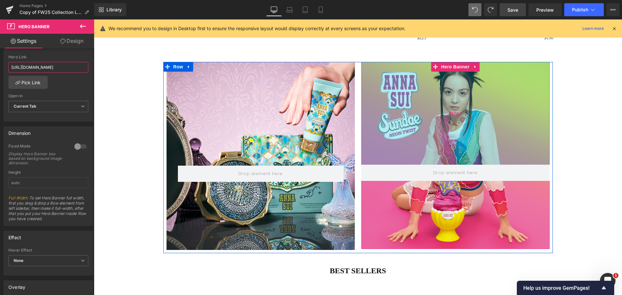
click at [450, 135] on div "317px" at bounding box center [455, 113] width 188 height 103
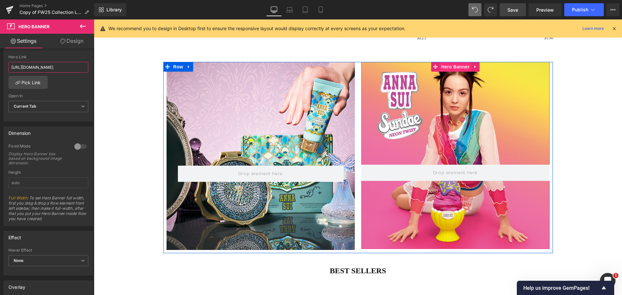
click at [460, 70] on span "Hero Banner" at bounding box center [455, 67] width 31 height 10
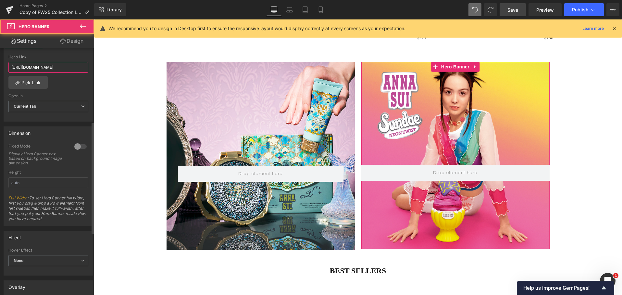
scroll to position [0, 0]
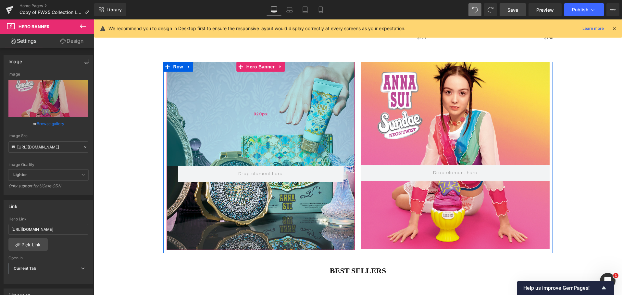
click at [285, 136] on div "320px" at bounding box center [261, 114] width 188 height 104
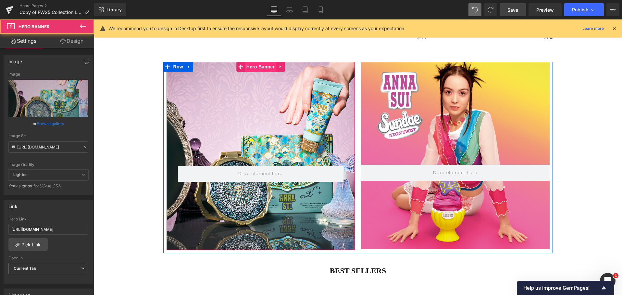
click at [259, 72] on span "Hero Banner" at bounding box center [260, 67] width 31 height 10
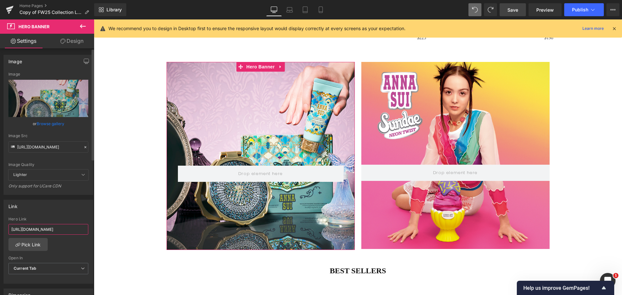
scroll to position [0, 22]
drag, startPoint x: 147, startPoint y: 251, endPoint x: 105, endPoint y: 229, distance: 48.1
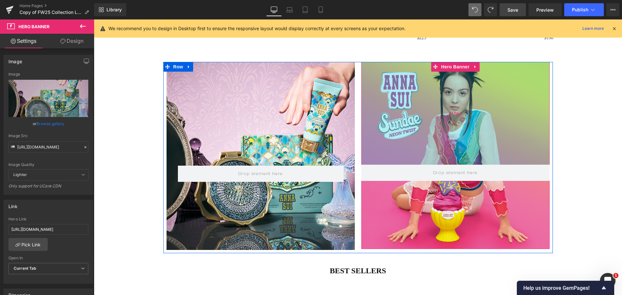
click at [463, 107] on div "317px" at bounding box center [455, 113] width 188 height 103
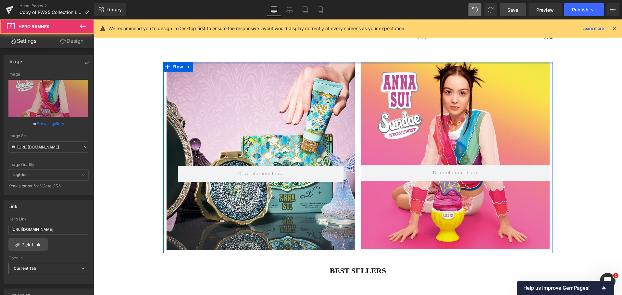
click at [451, 64] on div at bounding box center [358, 63] width 390 height 2
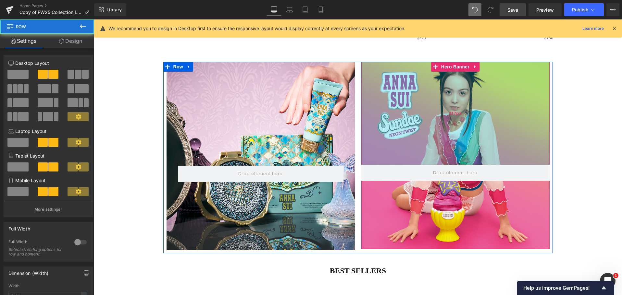
click at [451, 79] on div "317px" at bounding box center [455, 113] width 188 height 103
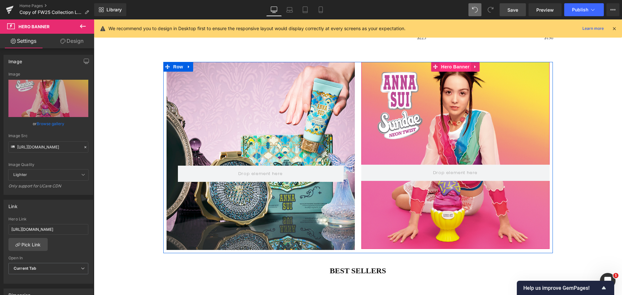
click at [454, 70] on span "Hero Banner" at bounding box center [455, 67] width 31 height 10
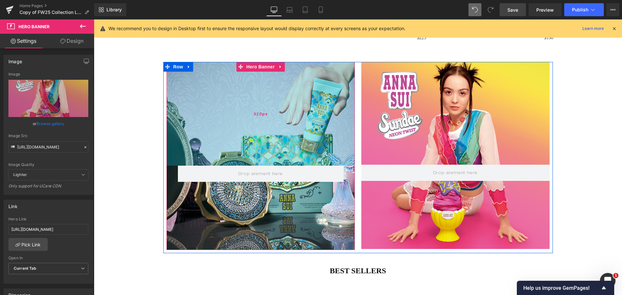
click at [222, 103] on div "320px" at bounding box center [261, 114] width 188 height 104
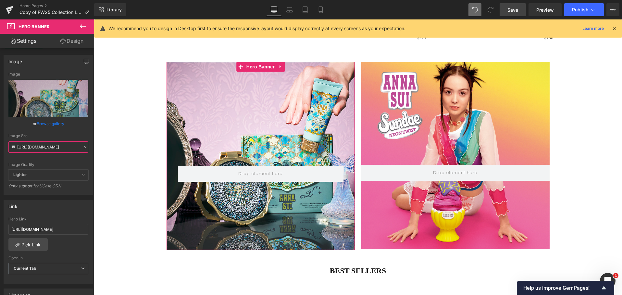
scroll to position [0, 164]
drag, startPoint x: 151, startPoint y: 166, endPoint x: 99, endPoint y: 147, distance: 54.8
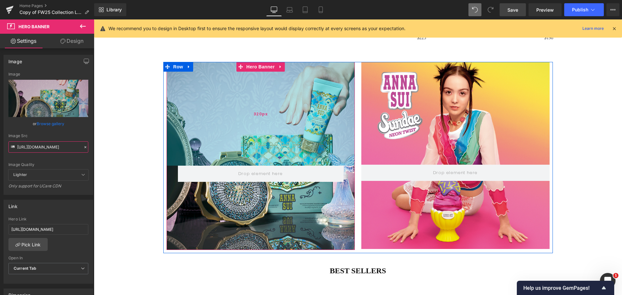
click at [301, 117] on div "320px" at bounding box center [261, 114] width 188 height 104
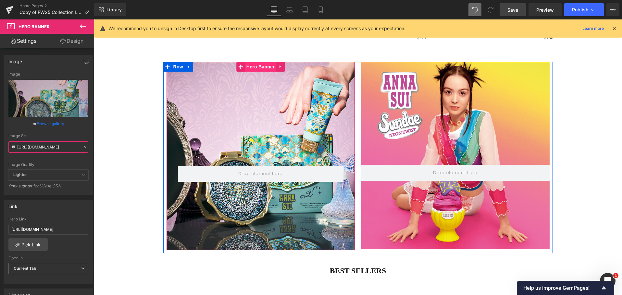
click at [265, 69] on span "Hero Banner" at bounding box center [260, 67] width 31 height 10
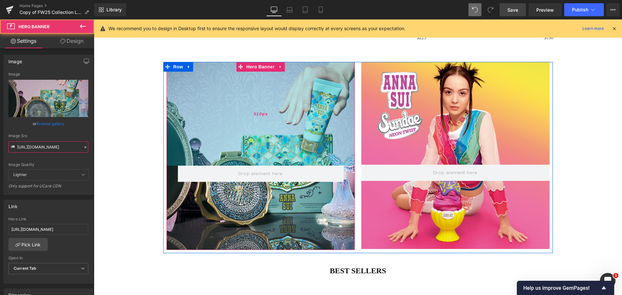
click at [264, 118] on span "320px" at bounding box center [261, 114] width 14 height 7
click at [298, 102] on div "320px" at bounding box center [261, 114] width 188 height 104
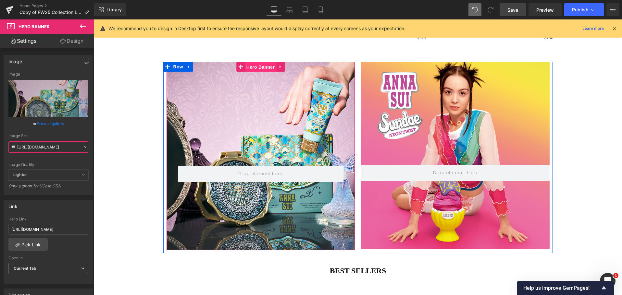
click at [257, 71] on span "Hero Banner" at bounding box center [260, 67] width 31 height 10
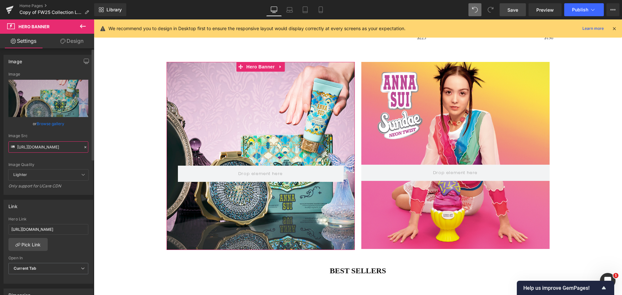
click at [47, 148] on input "[URL][DOMAIN_NAME]" at bounding box center [48, 147] width 80 height 11
drag, startPoint x: 47, startPoint y: 148, endPoint x: 91, endPoint y: 148, distance: 44.5
click at [91, 148] on div "Image [URL][DOMAIN_NAME] Image Replace Image Upload image or Browse gallery Ima…" at bounding box center [48, 122] width 97 height 145
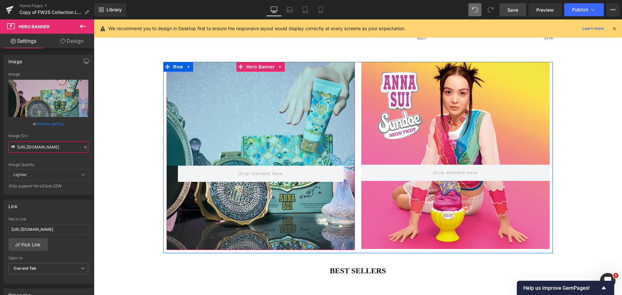
click at [218, 126] on div "320px" at bounding box center [261, 114] width 188 height 104
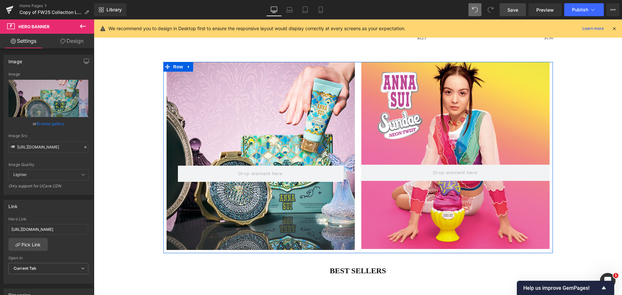
click at [94, 19] on div "317px" at bounding box center [94, 19] width 0 height 0
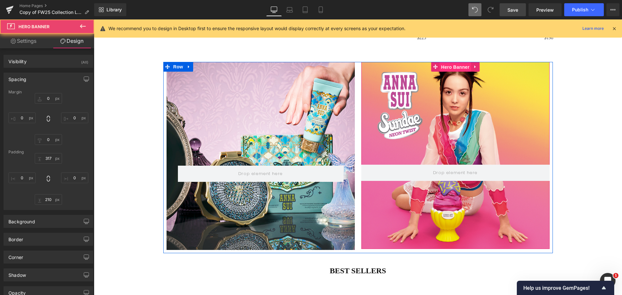
click at [455, 67] on span "Hero Banner" at bounding box center [455, 67] width 31 height 10
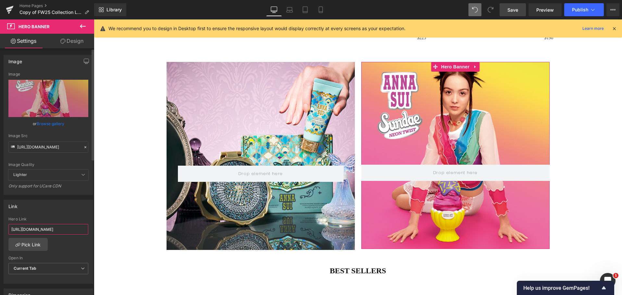
scroll to position [0, 29]
drag, startPoint x: 67, startPoint y: 232, endPoint x: 86, endPoint y: 232, distance: 19.2
click at [86, 232] on div "[URL][DOMAIN_NAME] Hero Link [URL][DOMAIN_NAME] Pick Link Current Tab New Tab O…" at bounding box center [48, 250] width 89 height 67
click at [522, 8] on link "Save" at bounding box center [513, 9] width 26 height 13
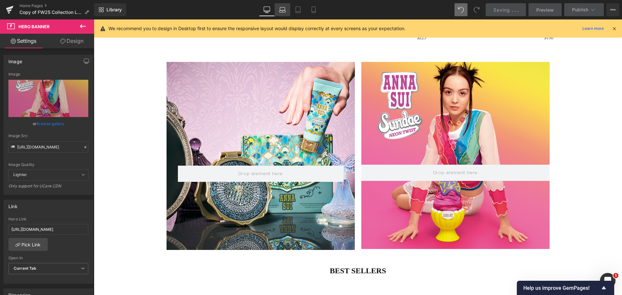
click at [281, 9] on icon at bounding box center [282, 9] width 6 height 6
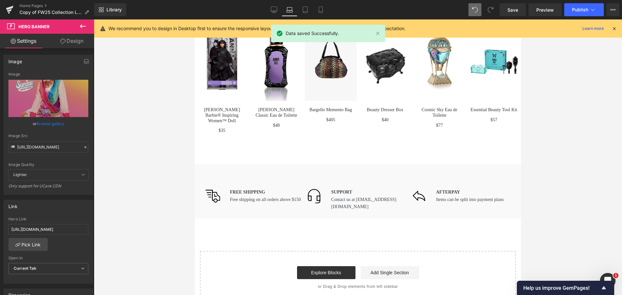
scroll to position [1090, 0]
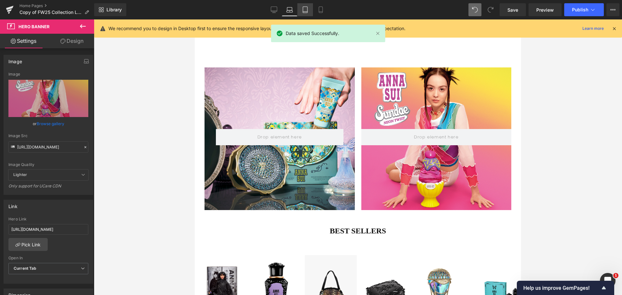
click at [304, 10] on icon at bounding box center [305, 9] width 6 height 6
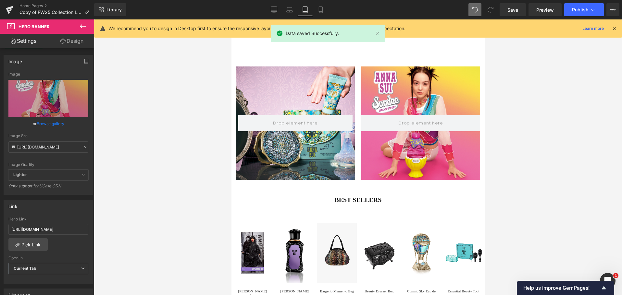
scroll to position [882, 0]
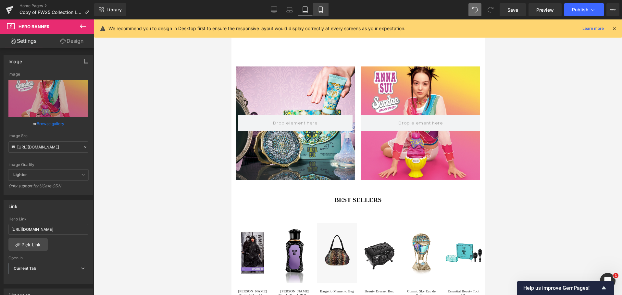
click at [326, 12] on link "Mobile" at bounding box center [321, 9] width 16 height 13
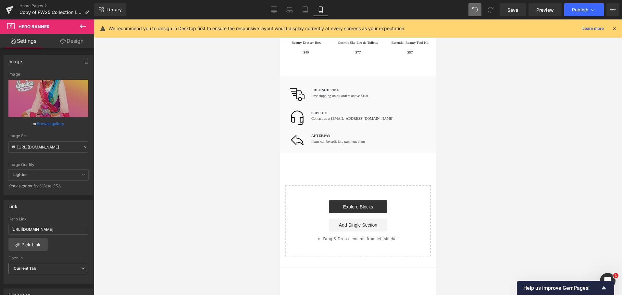
scroll to position [1701, 0]
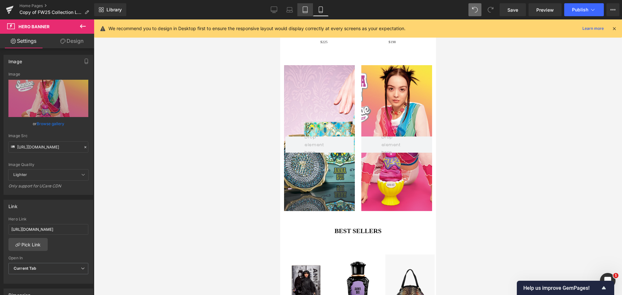
click at [305, 7] on icon at bounding box center [305, 9] width 6 height 6
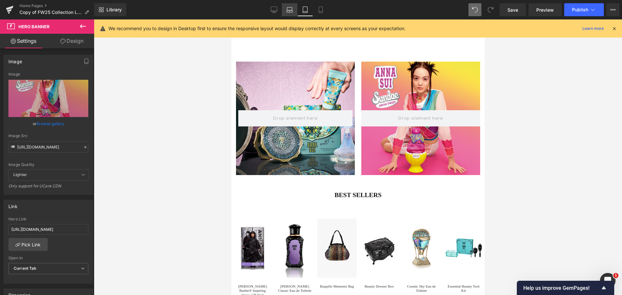
click at [292, 7] on icon at bounding box center [289, 8] width 5 height 3
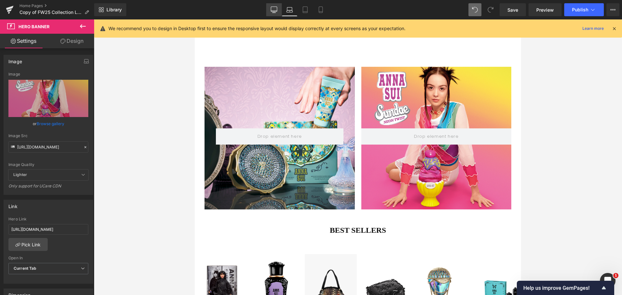
click at [275, 10] on icon at bounding box center [274, 9] width 6 height 6
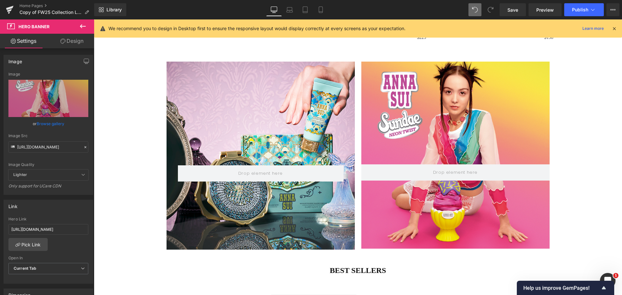
scroll to position [1513, 0]
click at [518, 10] on span "Save" at bounding box center [512, 9] width 11 height 7
click at [291, 8] on icon at bounding box center [289, 9] width 6 height 6
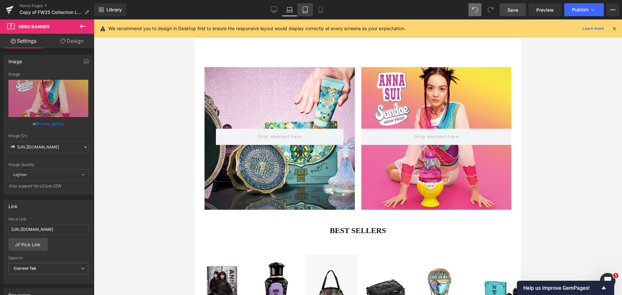
click at [305, 10] on icon at bounding box center [305, 9] width 6 height 6
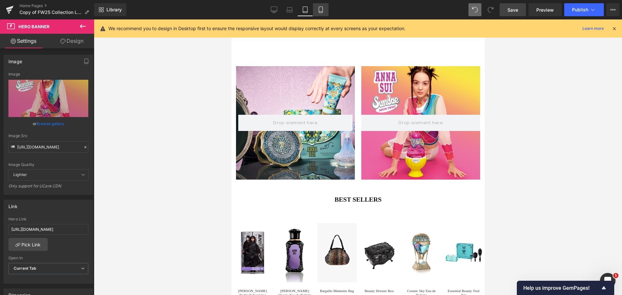
click at [320, 8] on icon at bounding box center [320, 9] width 6 height 6
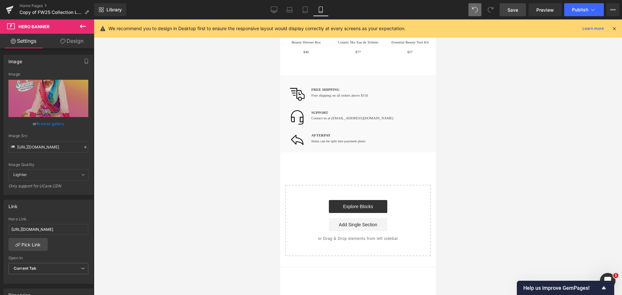
scroll to position [1701, 0]
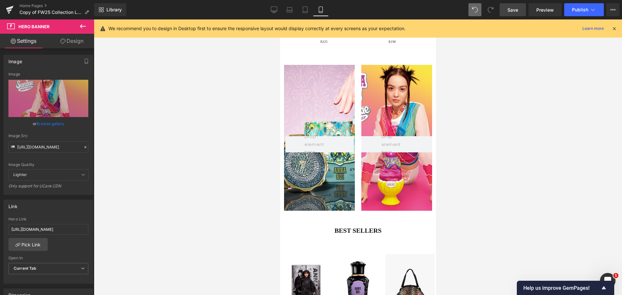
click at [508, 13] on link "Save" at bounding box center [513, 9] width 26 height 13
